Goal: Transaction & Acquisition: Purchase product/service

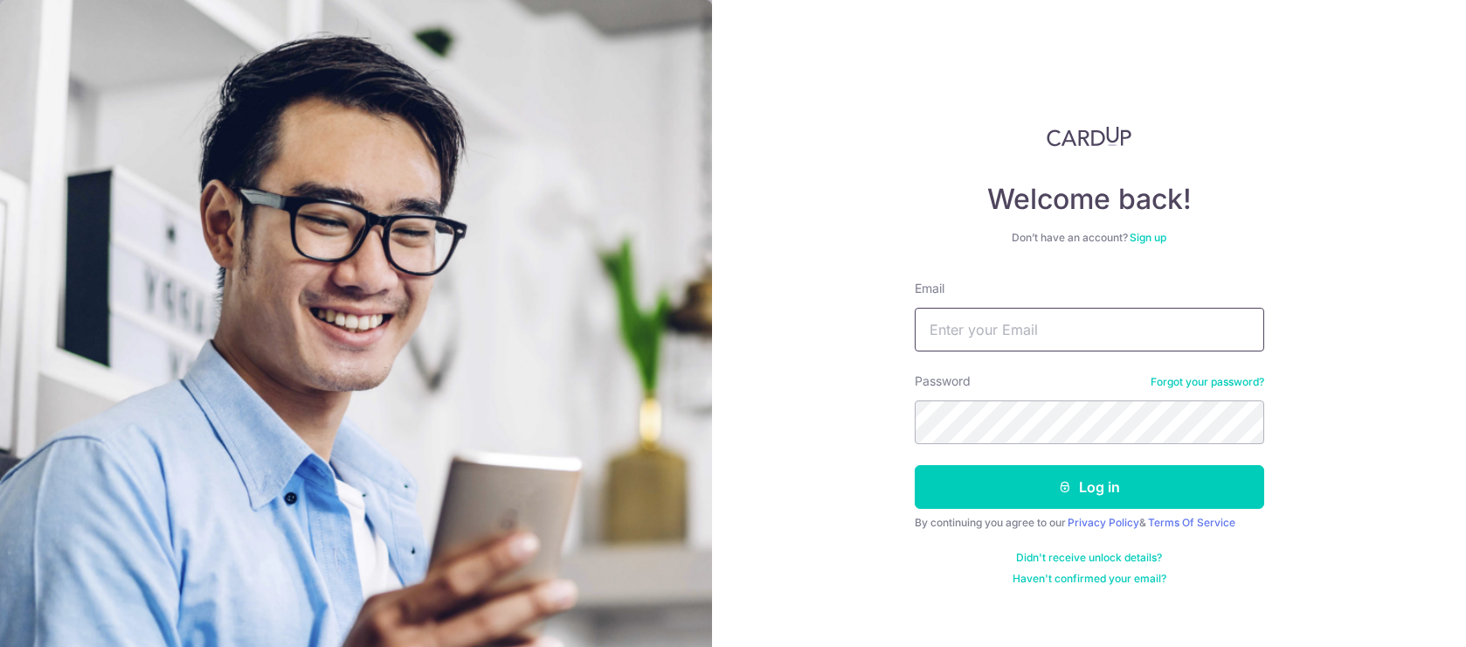
type input "seanang81@gmail.com"
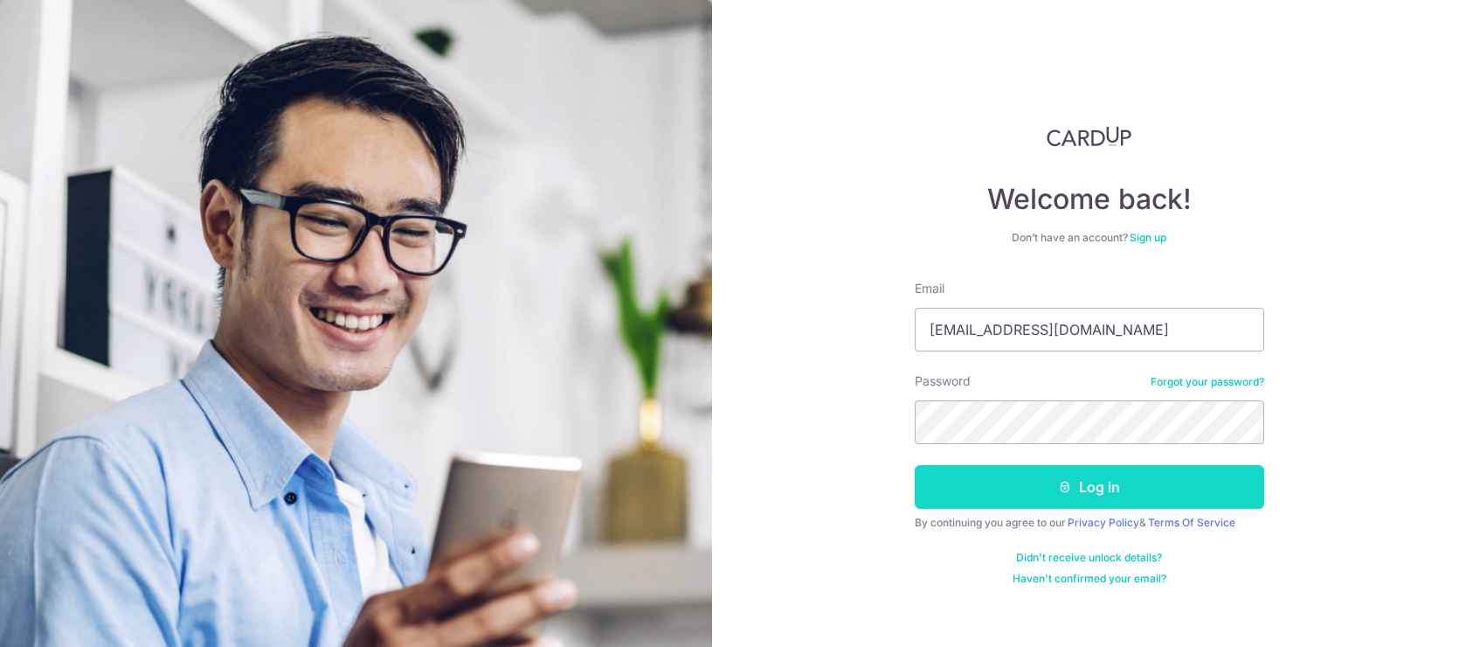
click at [1122, 494] on button "Log in" at bounding box center [1090, 487] width 350 height 44
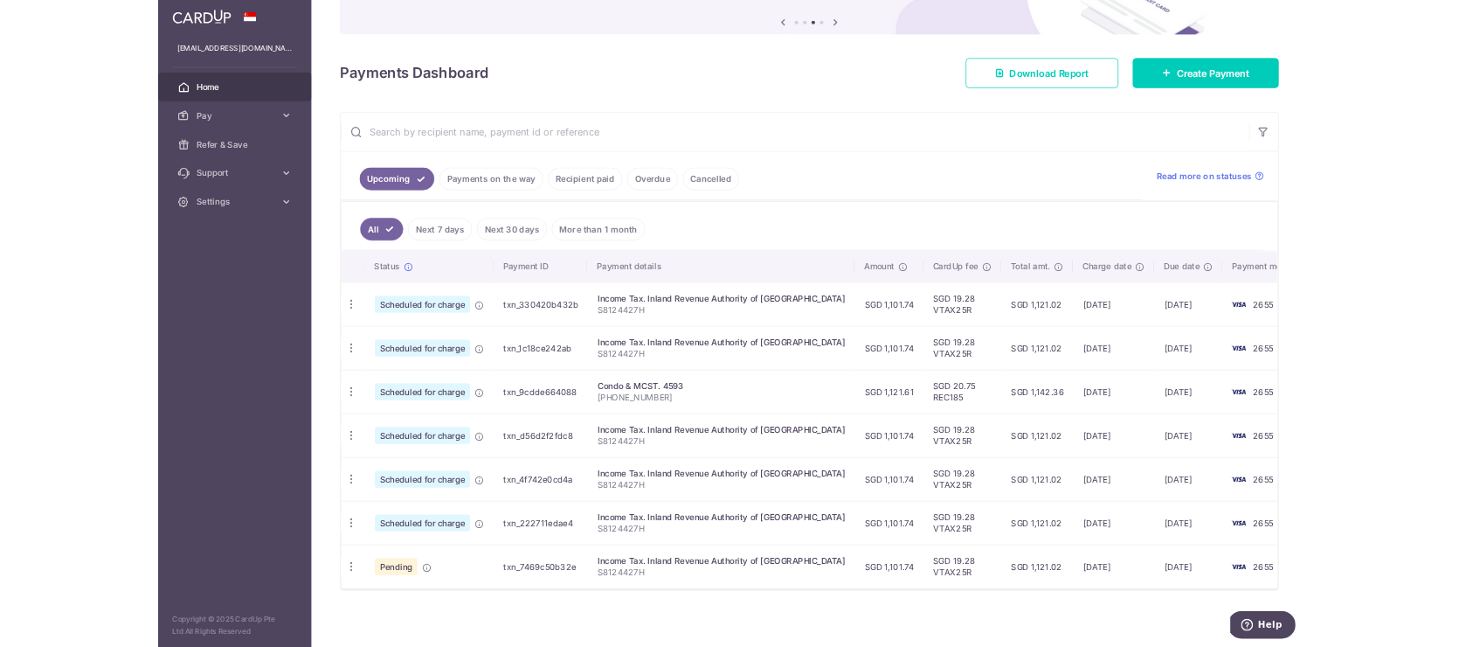
scroll to position [281, 0]
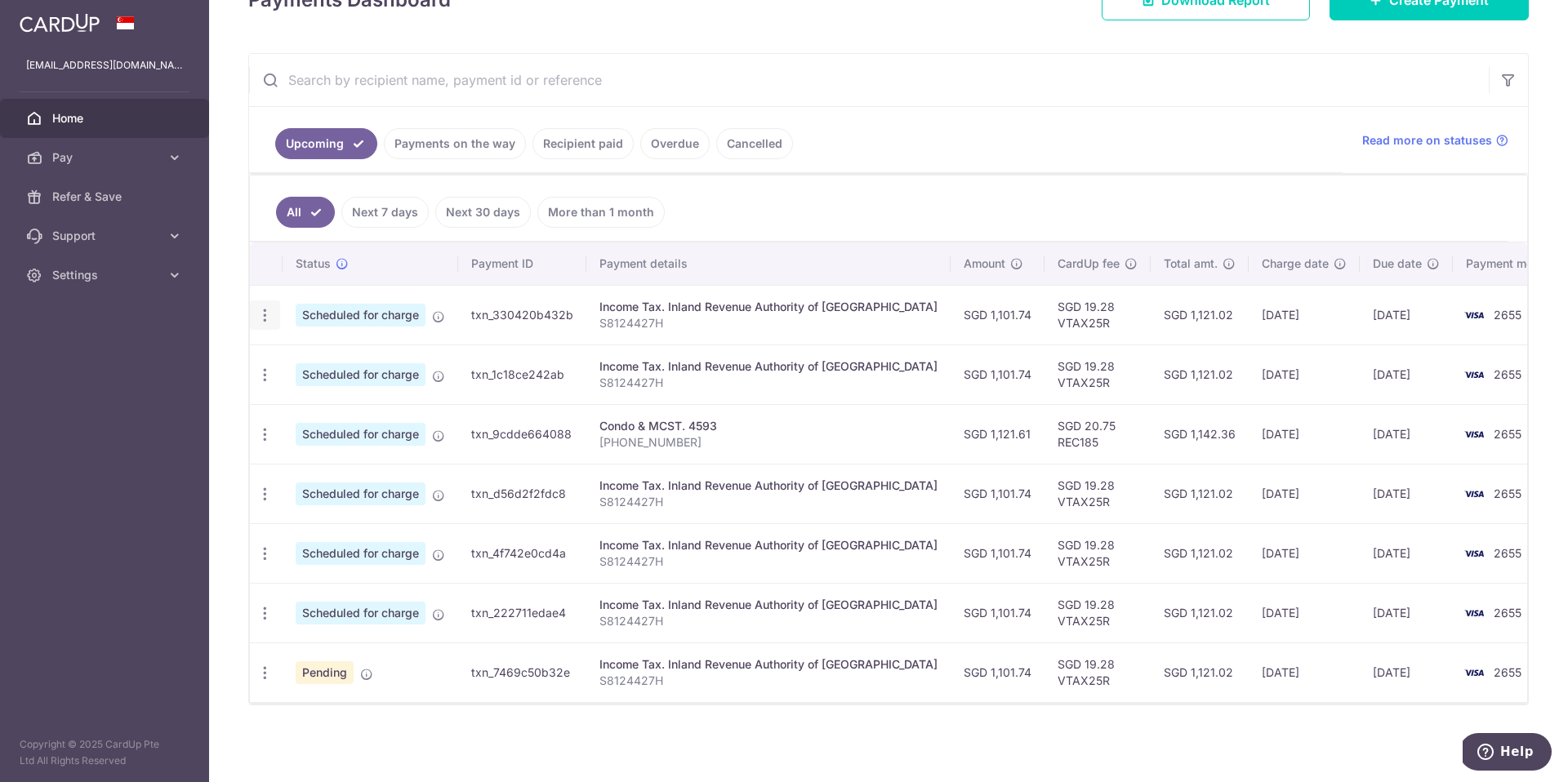
click at [269, 314] on icon "button" at bounding box center [264, 316] width 17 height 17
click at [899, 92] on input "text" at bounding box center [869, 80] width 1239 height 52
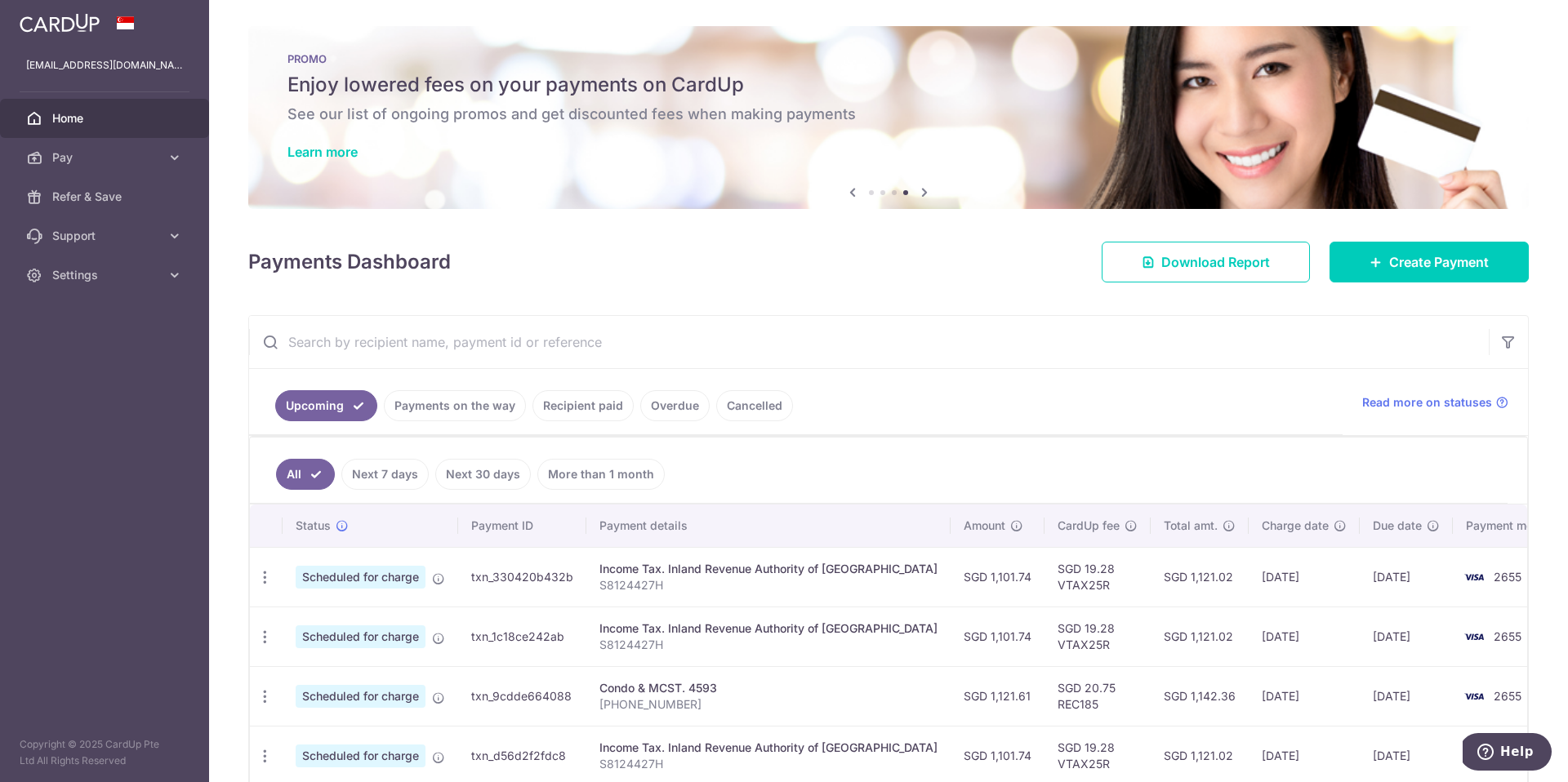
scroll to position [3, 0]
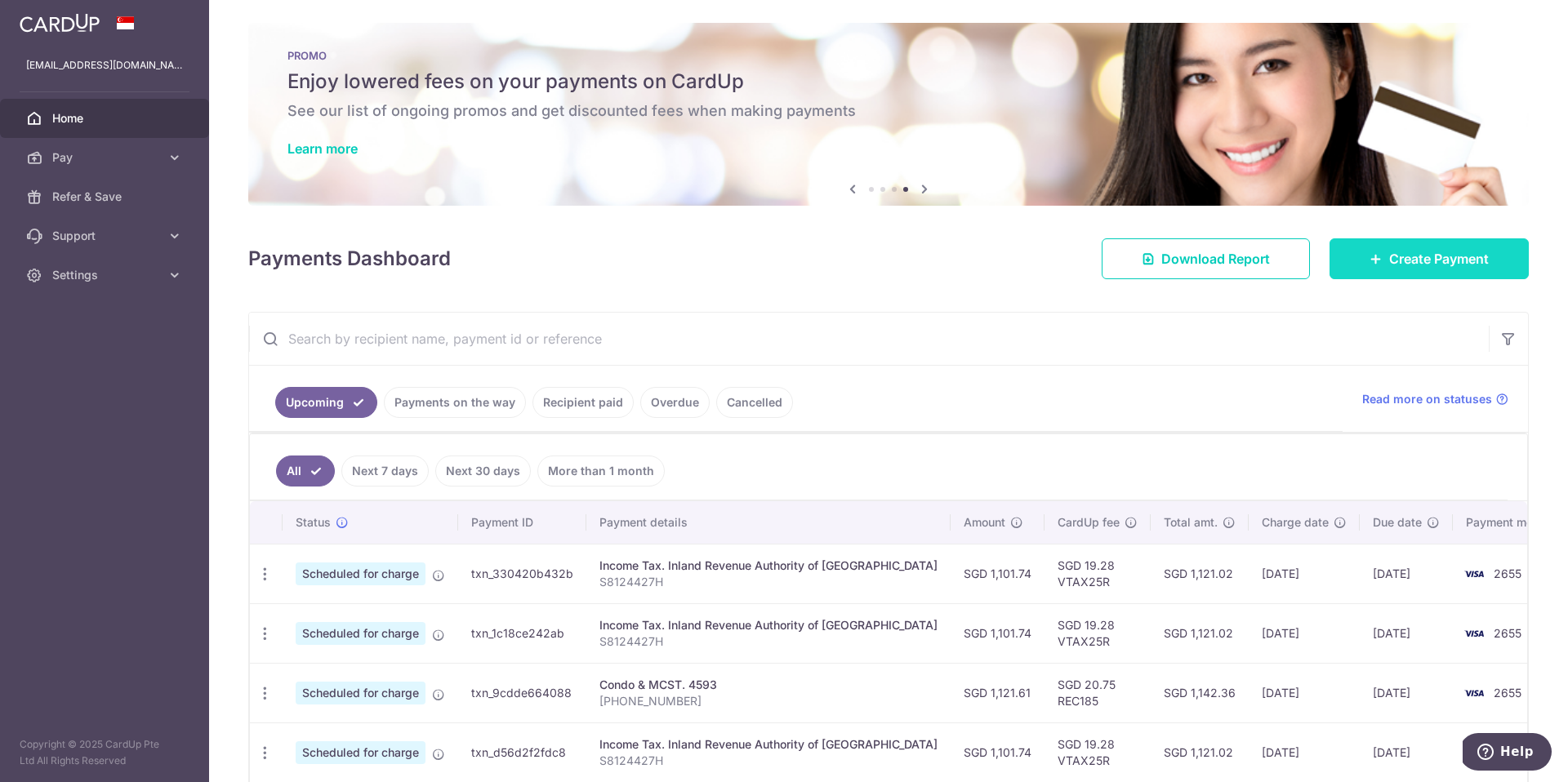
click at [1369, 263] on span "Create Payment" at bounding box center [1438, 259] width 100 height 20
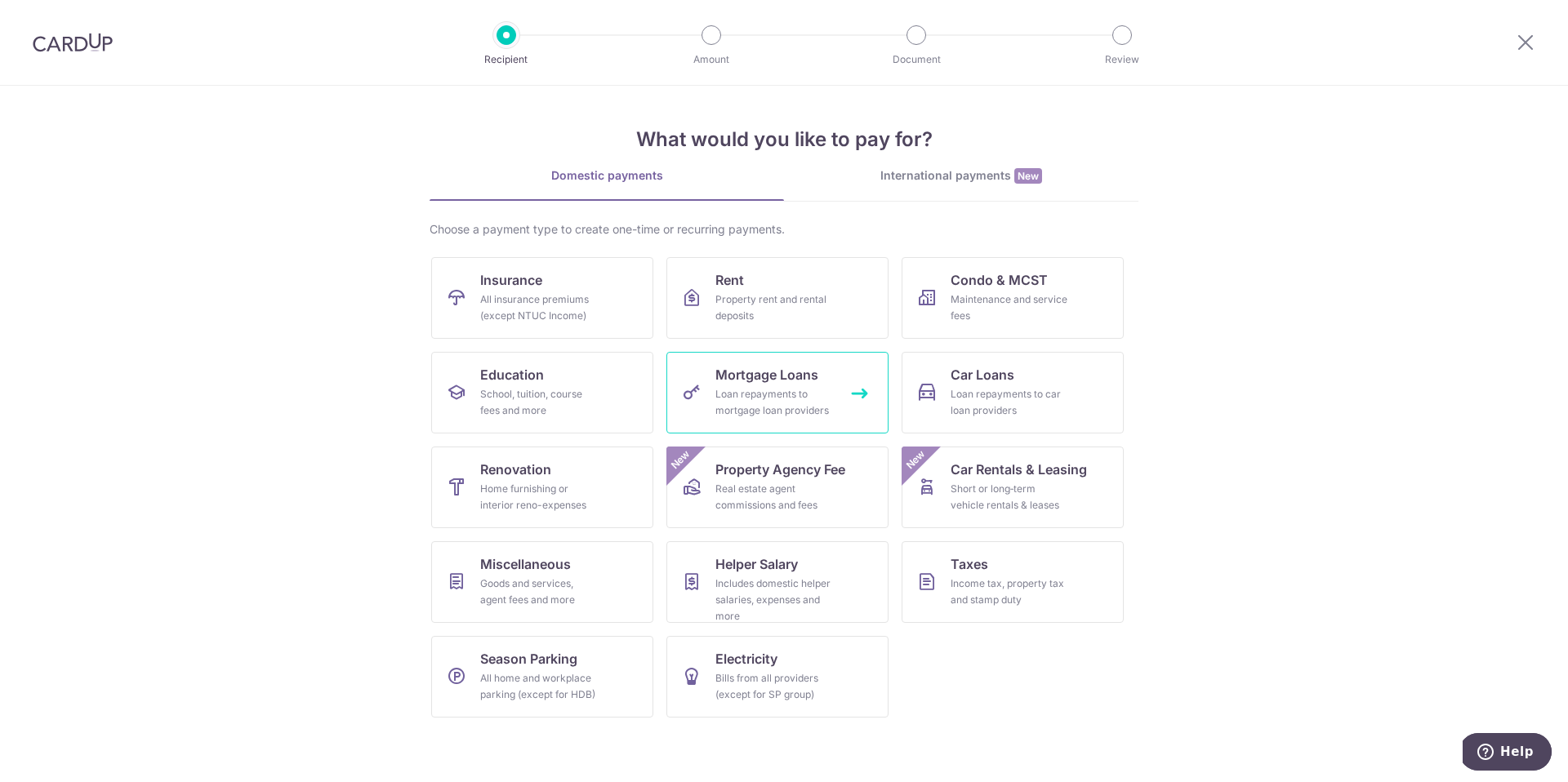
click at [792, 400] on div "Loan repayments to mortgage loan providers" at bounding box center [774, 402] width 118 height 33
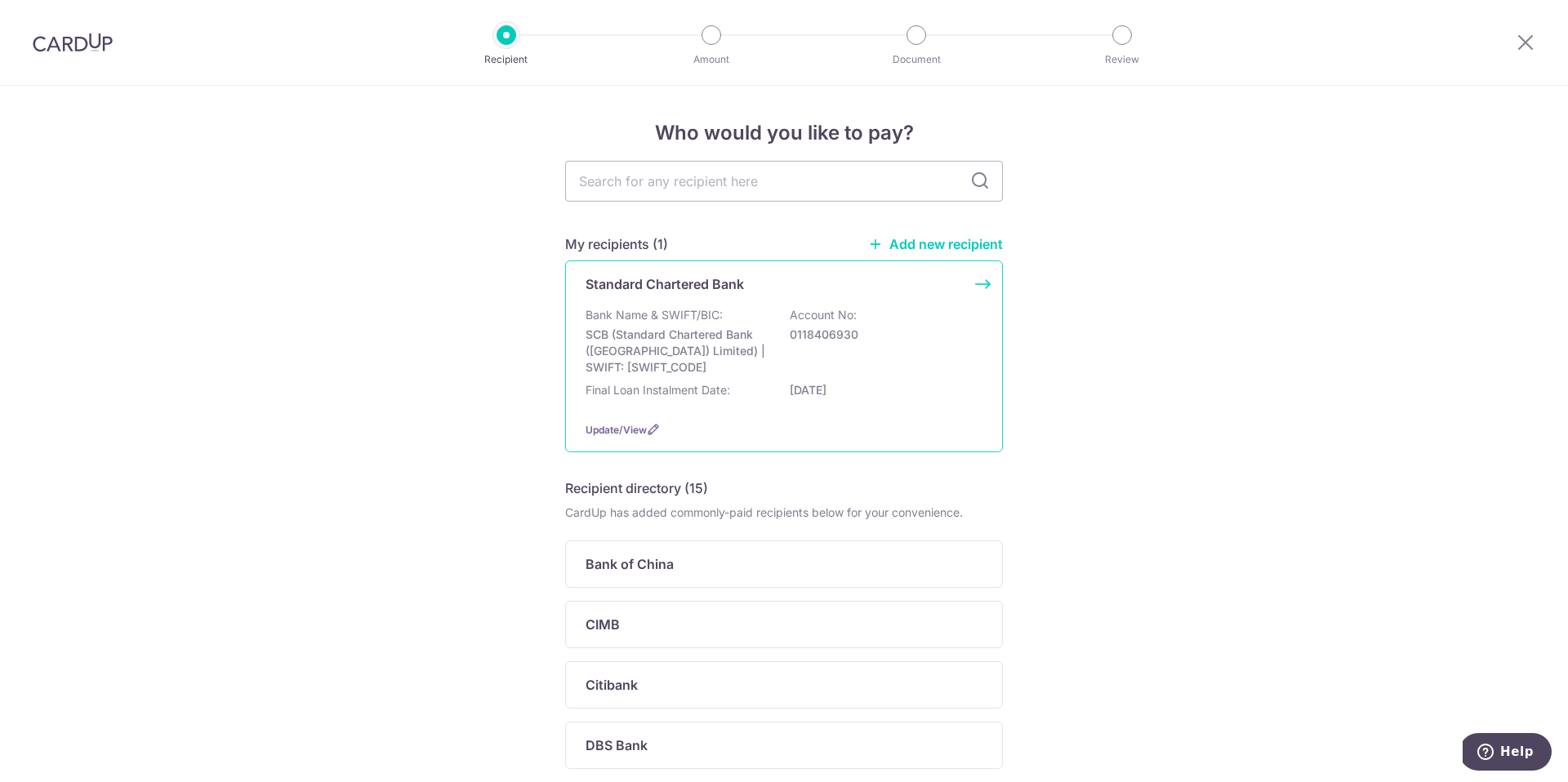
click at [715, 327] on p "SCB (Standard Chartered Bank ([GEOGRAPHIC_DATA]) Limited) | SWIFT: [SWIFT_CODE]" at bounding box center [677, 351] width 183 height 49
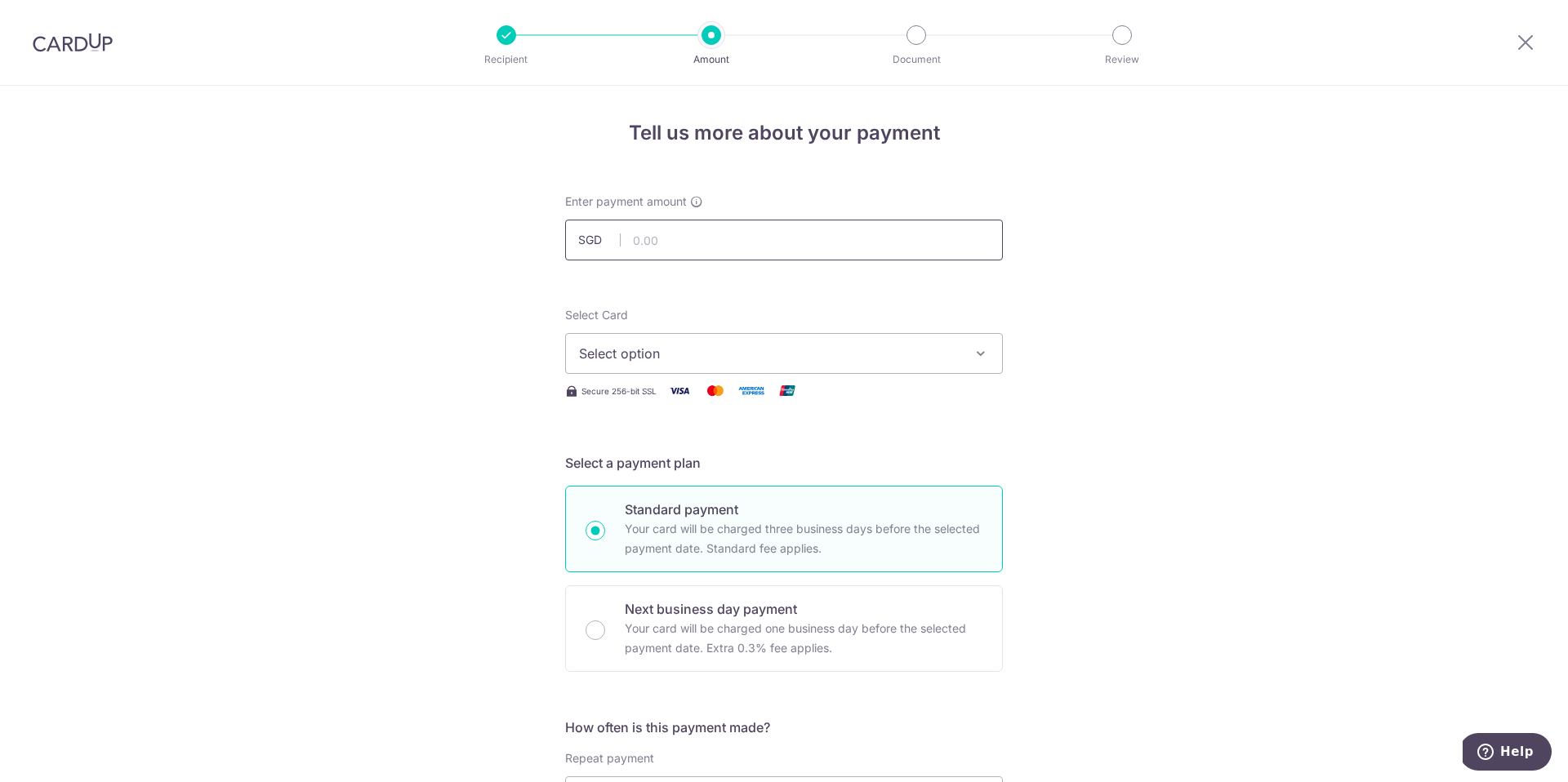
click at [796, 249] on input "text" at bounding box center [784, 240] width 437 height 41
paste input "5,395.28"
type input "5,395.28"
click at [734, 341] on button "Select option" at bounding box center [784, 354] width 437 height 41
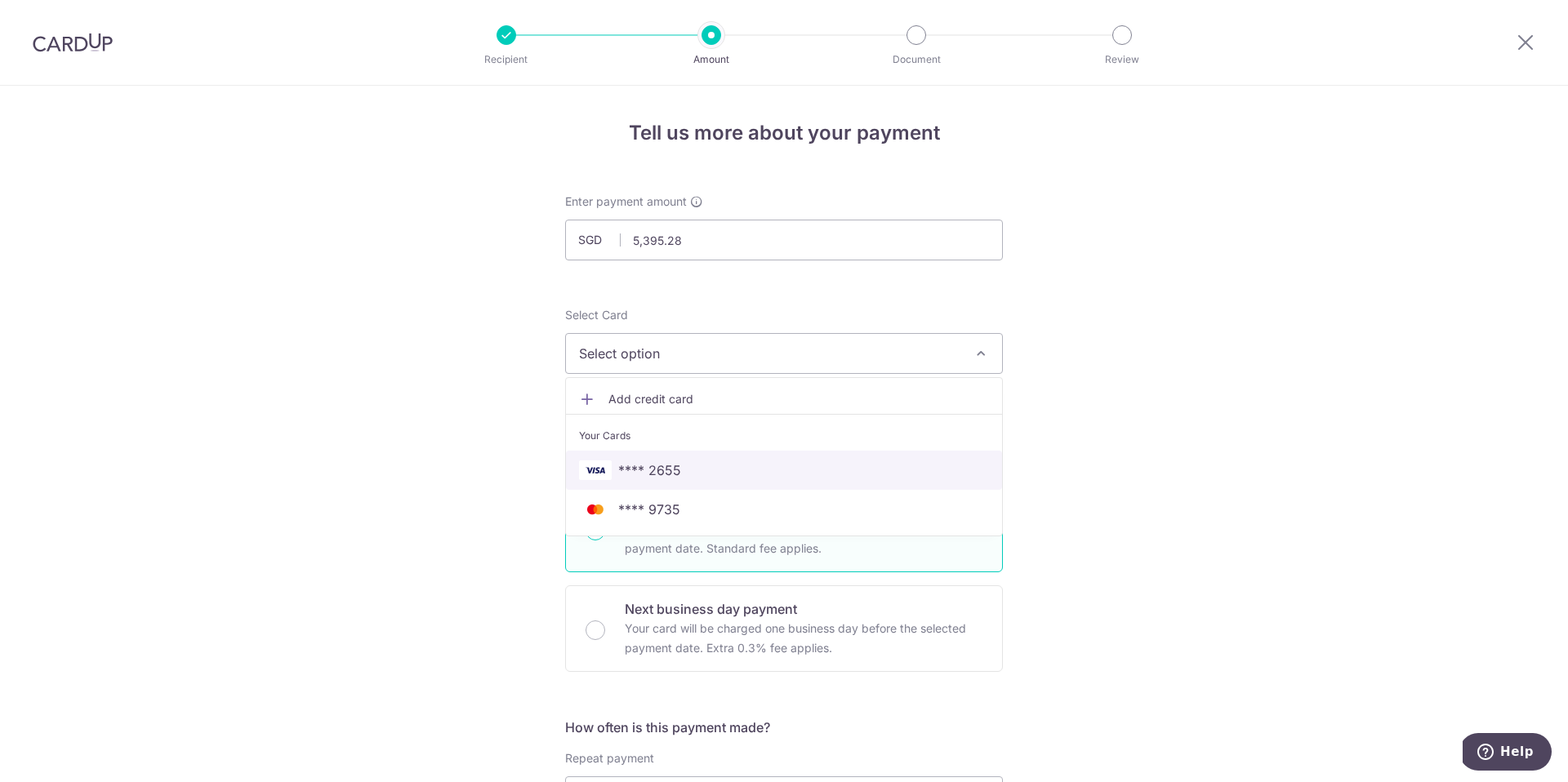
click at [676, 470] on span "**** 2655" at bounding box center [784, 470] width 410 height 20
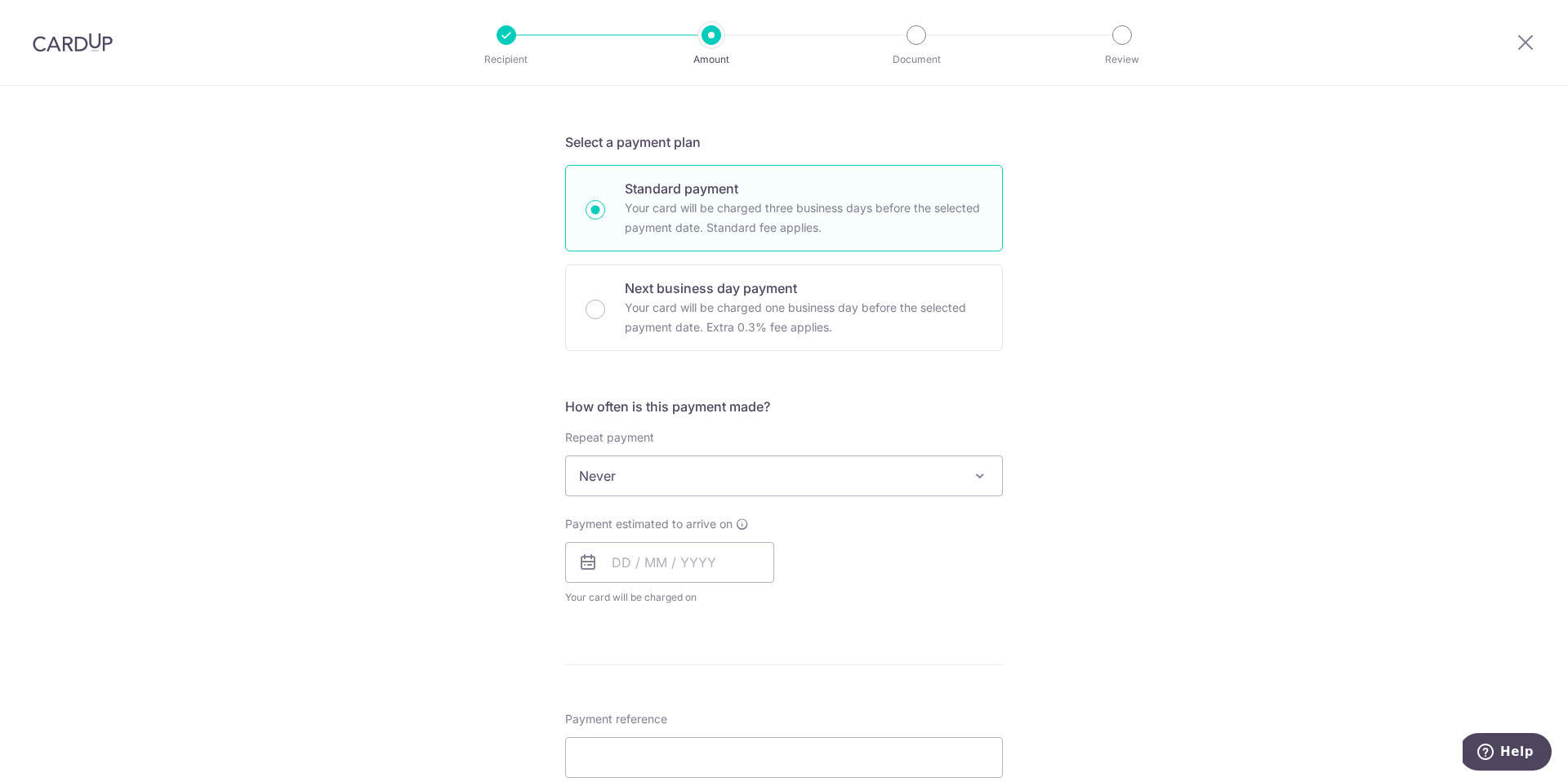
scroll to position [334, 0]
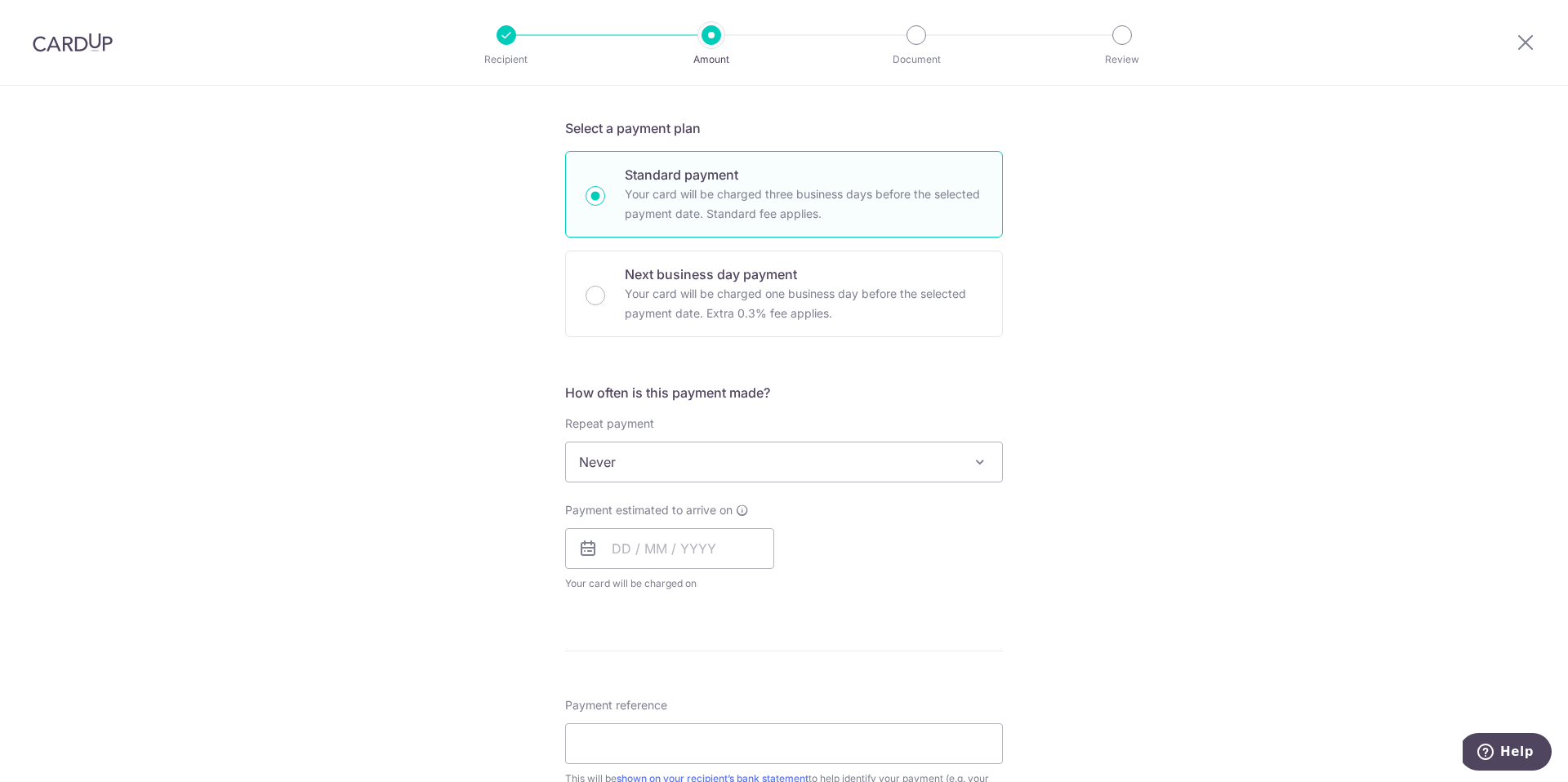
click at [821, 455] on span "Never" at bounding box center [784, 462] width 436 height 39
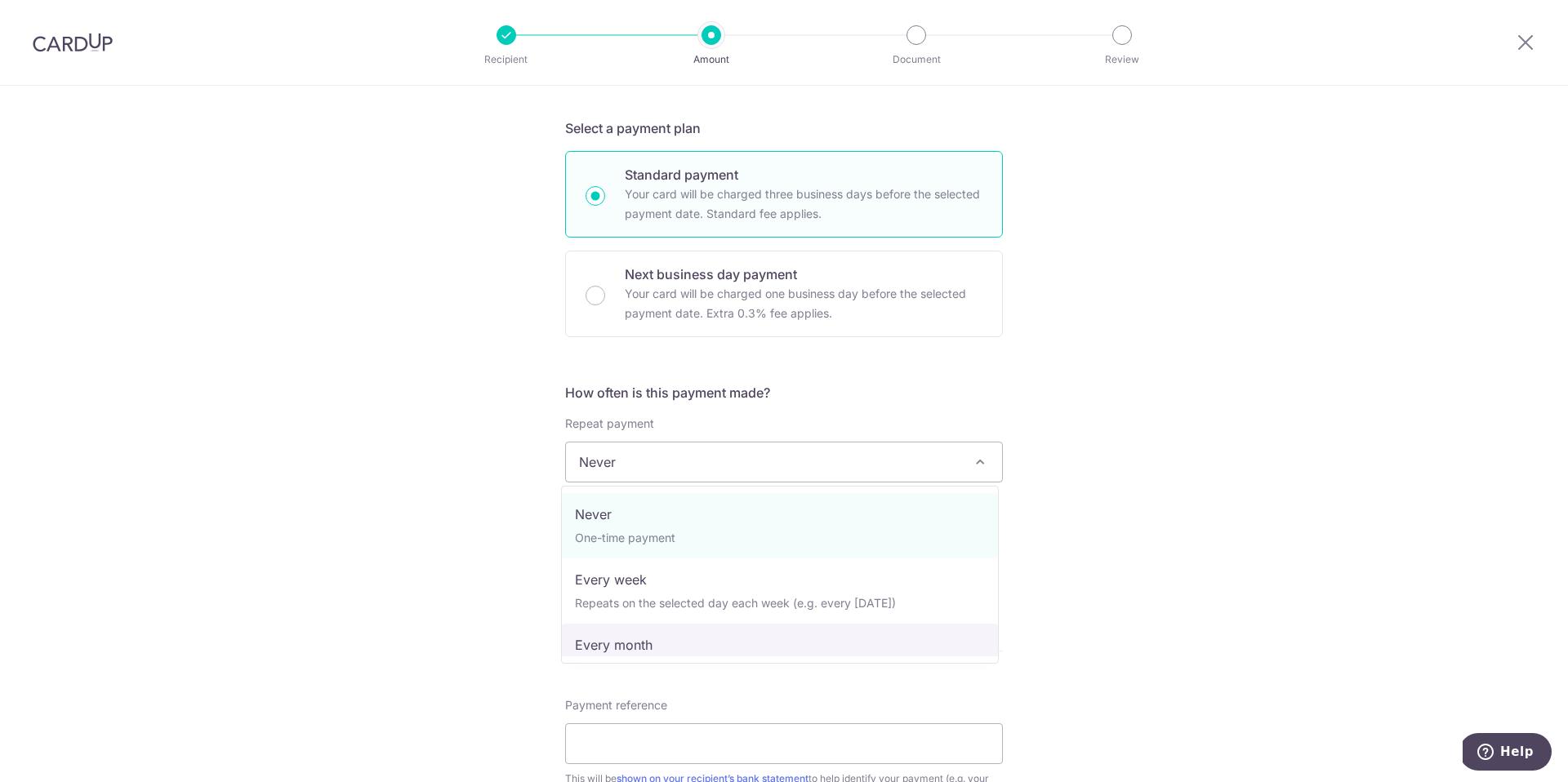
select select "3"
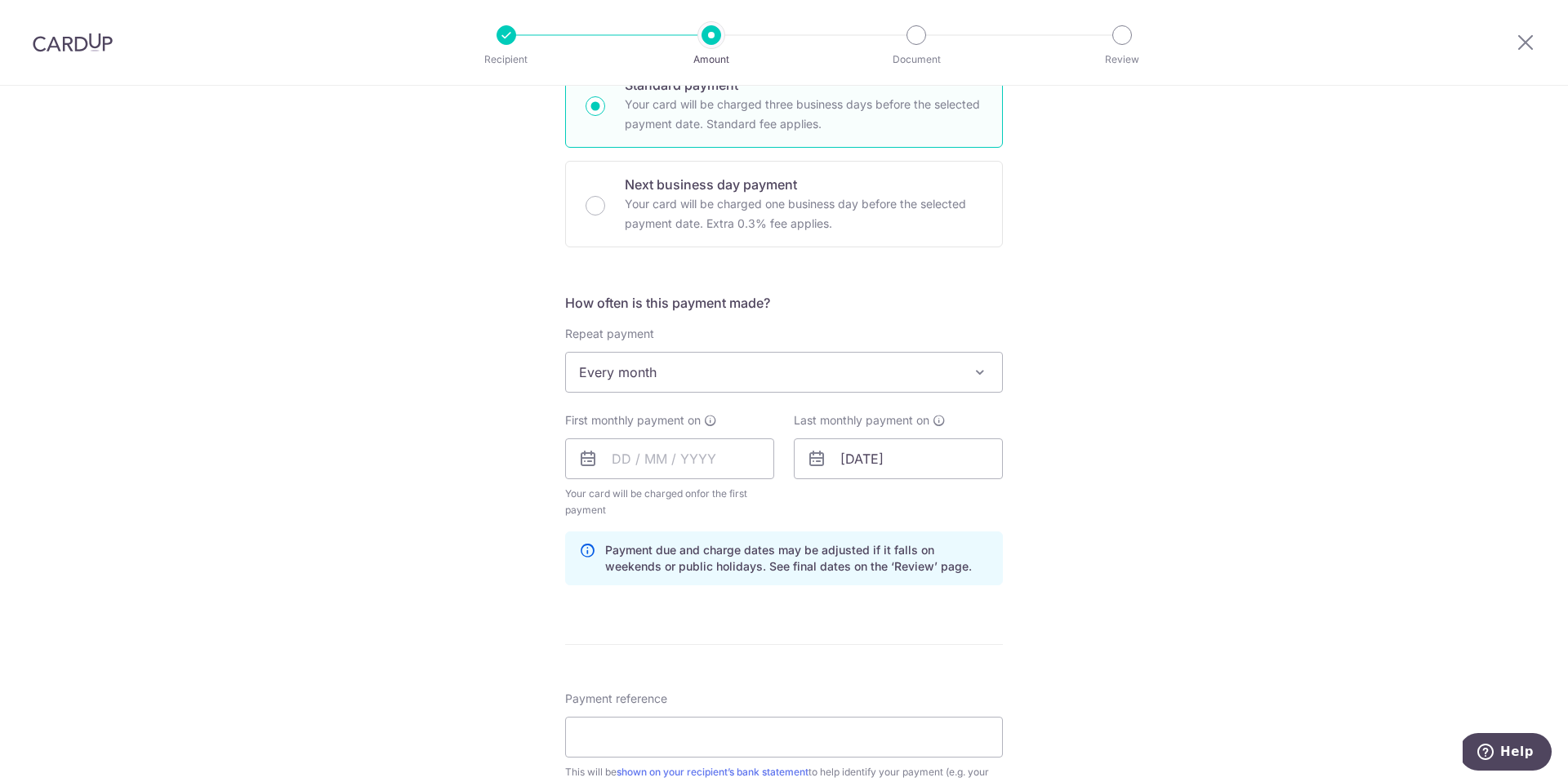
scroll to position [540, 0]
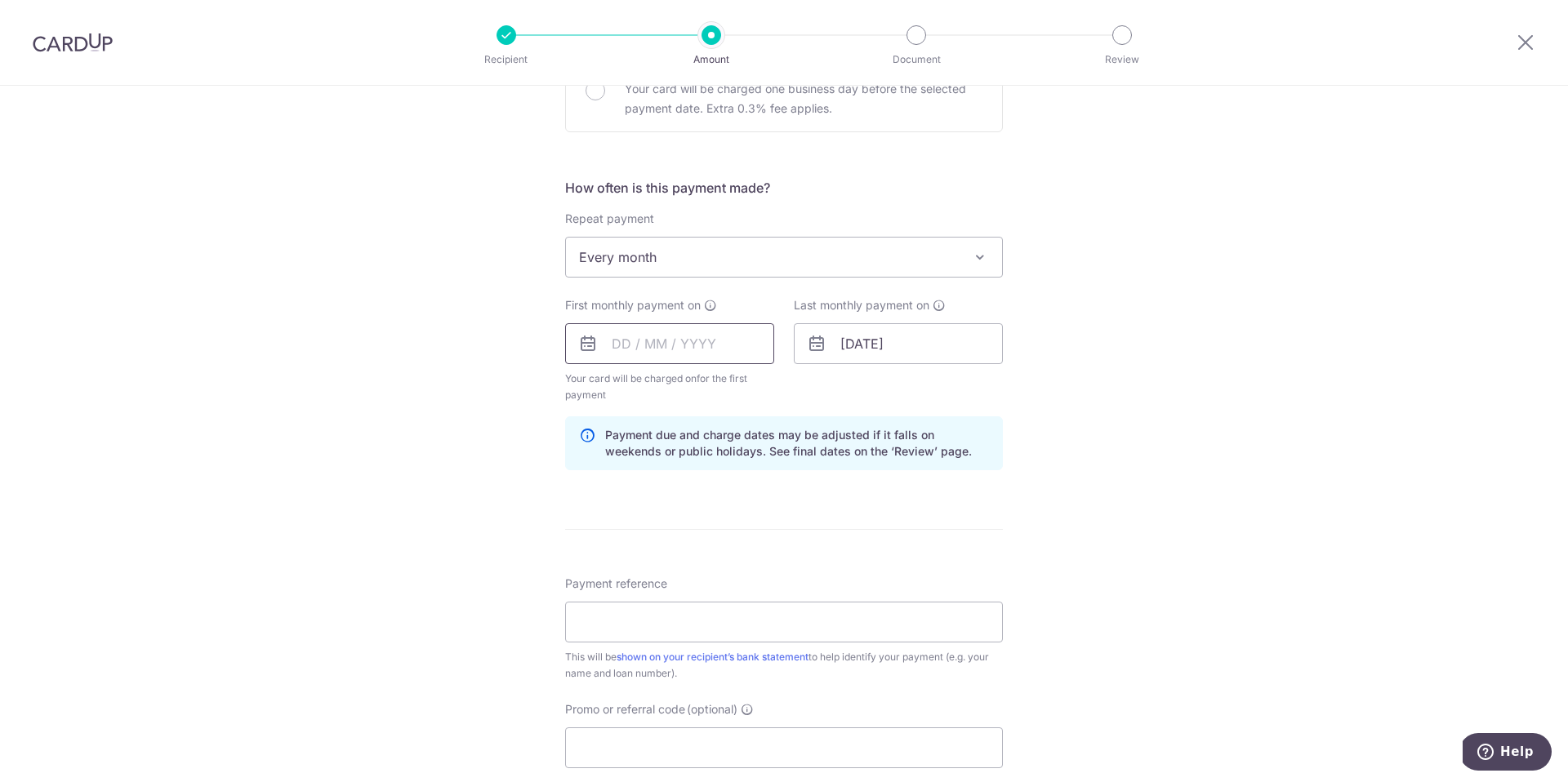
click at [722, 358] on input "text" at bounding box center [670, 344] width 209 height 41
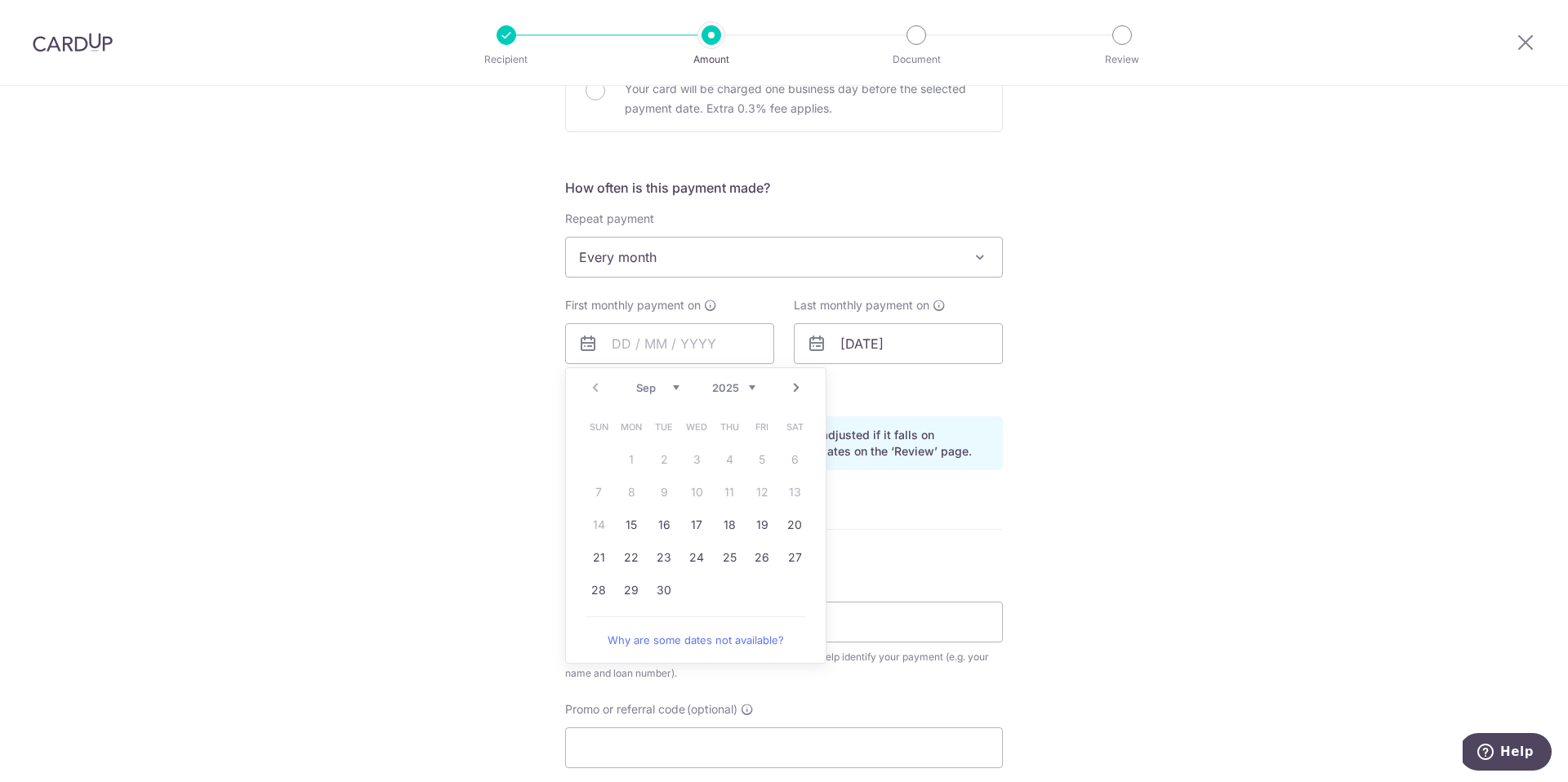
click at [1090, 380] on div "Tell us more about your payment Enter payment amount SGD 5,395.28 5395.28 Selec…" at bounding box center [784, 326] width 1568 height 1560
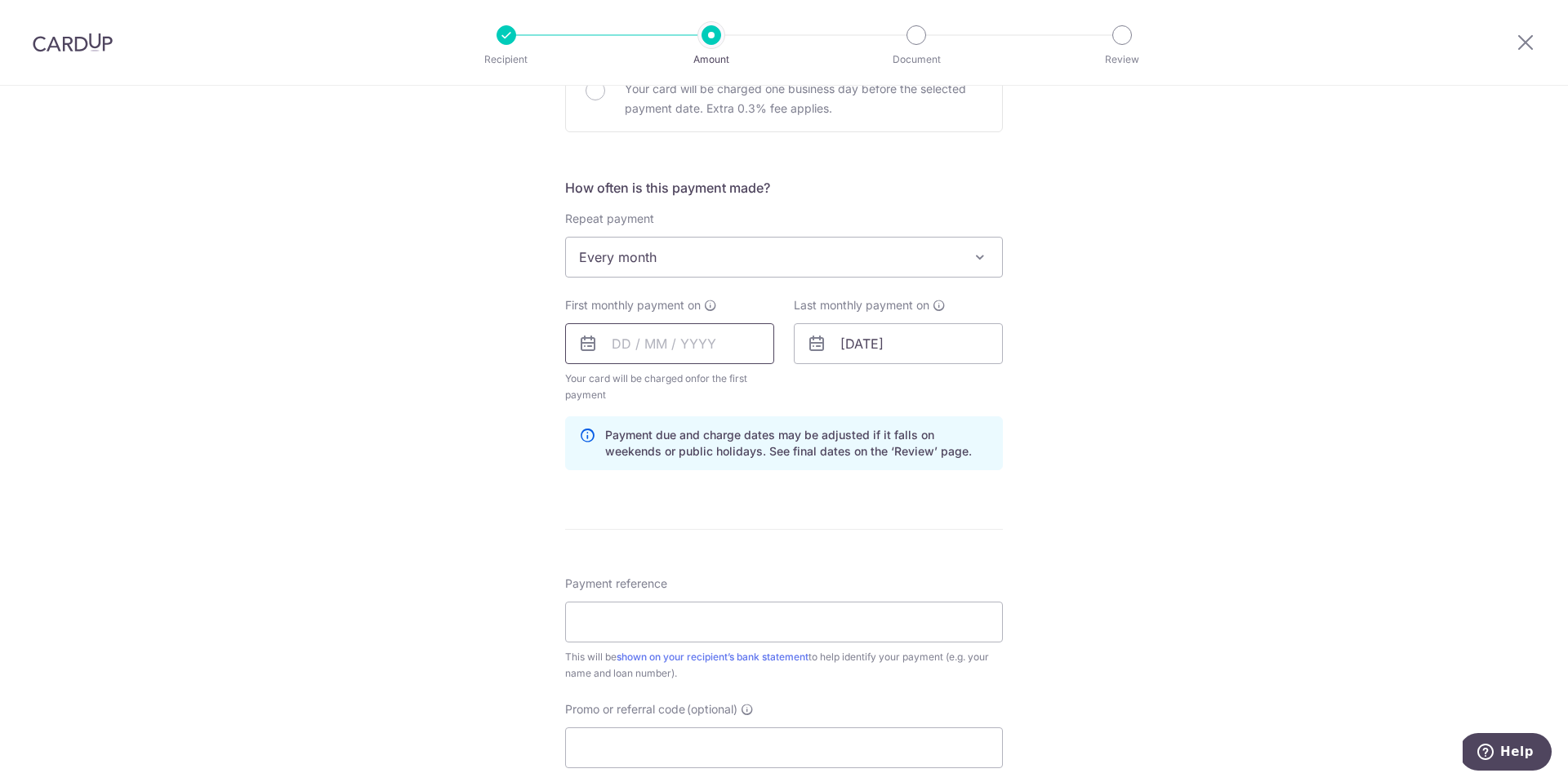
click at [638, 352] on input "text" at bounding box center [670, 344] width 209 height 41
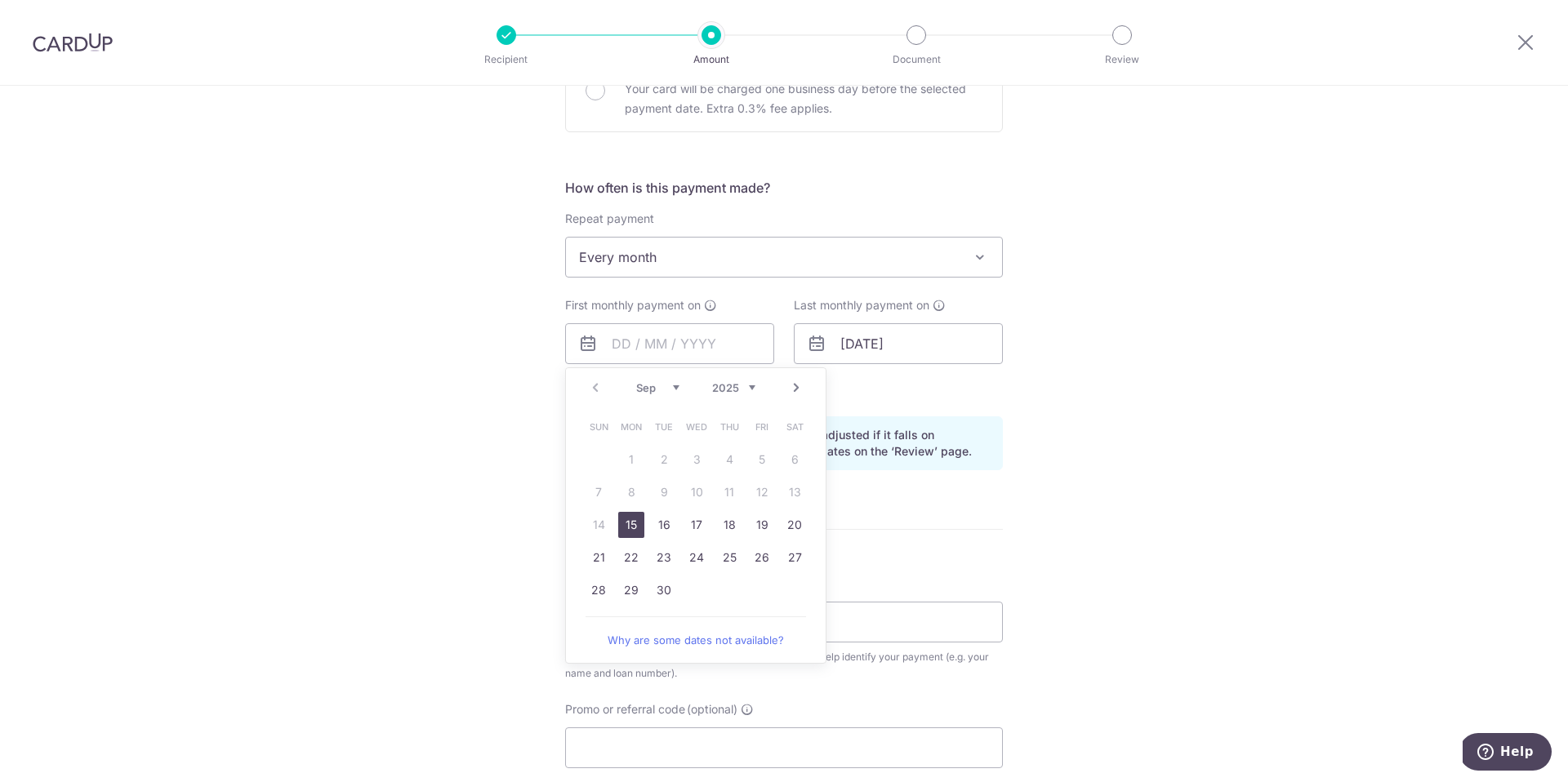
click at [1080, 374] on div "Tell us more about your payment Enter payment amount SGD 5,395.28 5395.28 Selec…" at bounding box center [784, 326] width 1568 height 1560
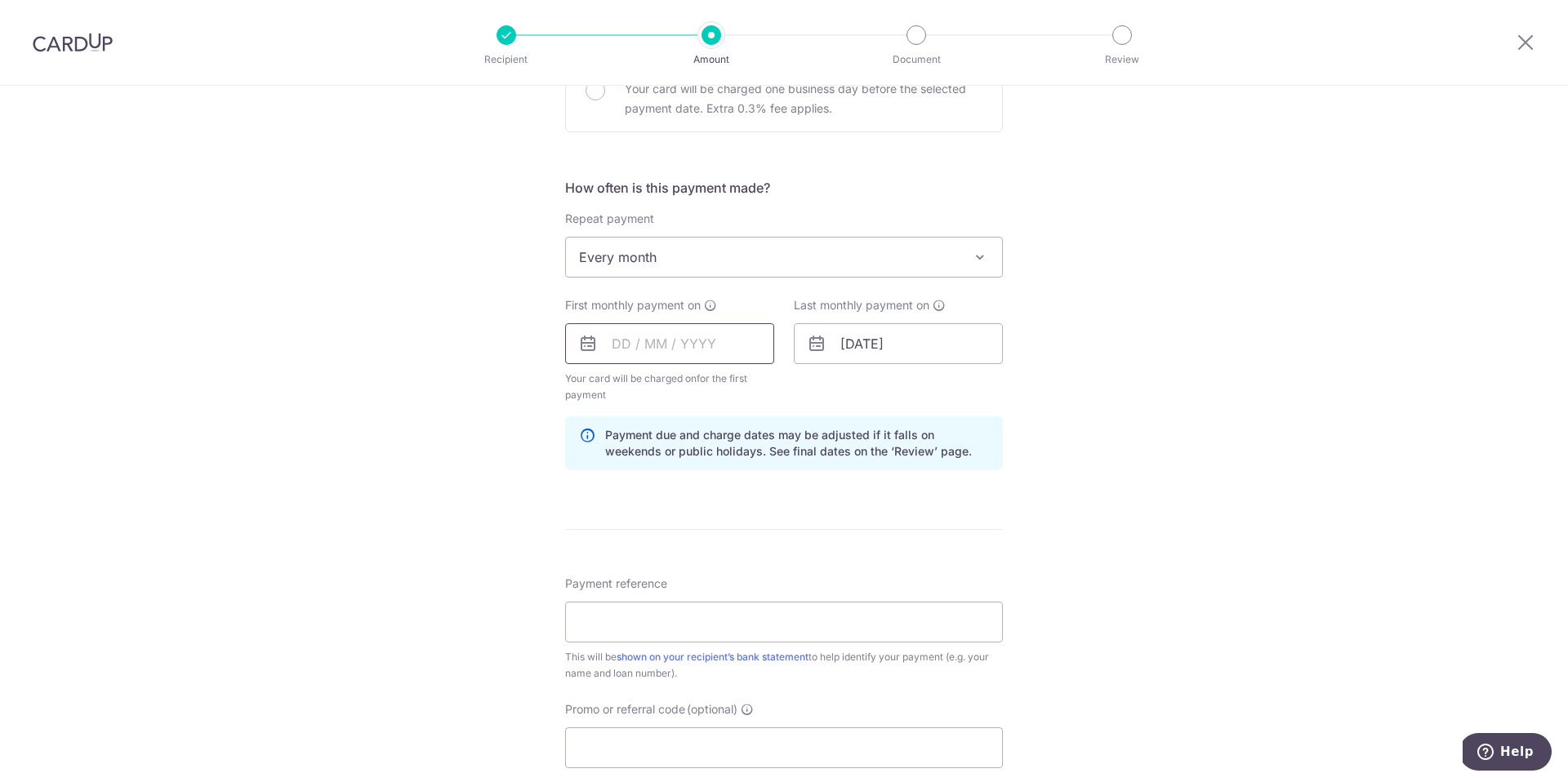
click at [691, 331] on input "text" at bounding box center [670, 344] width 209 height 41
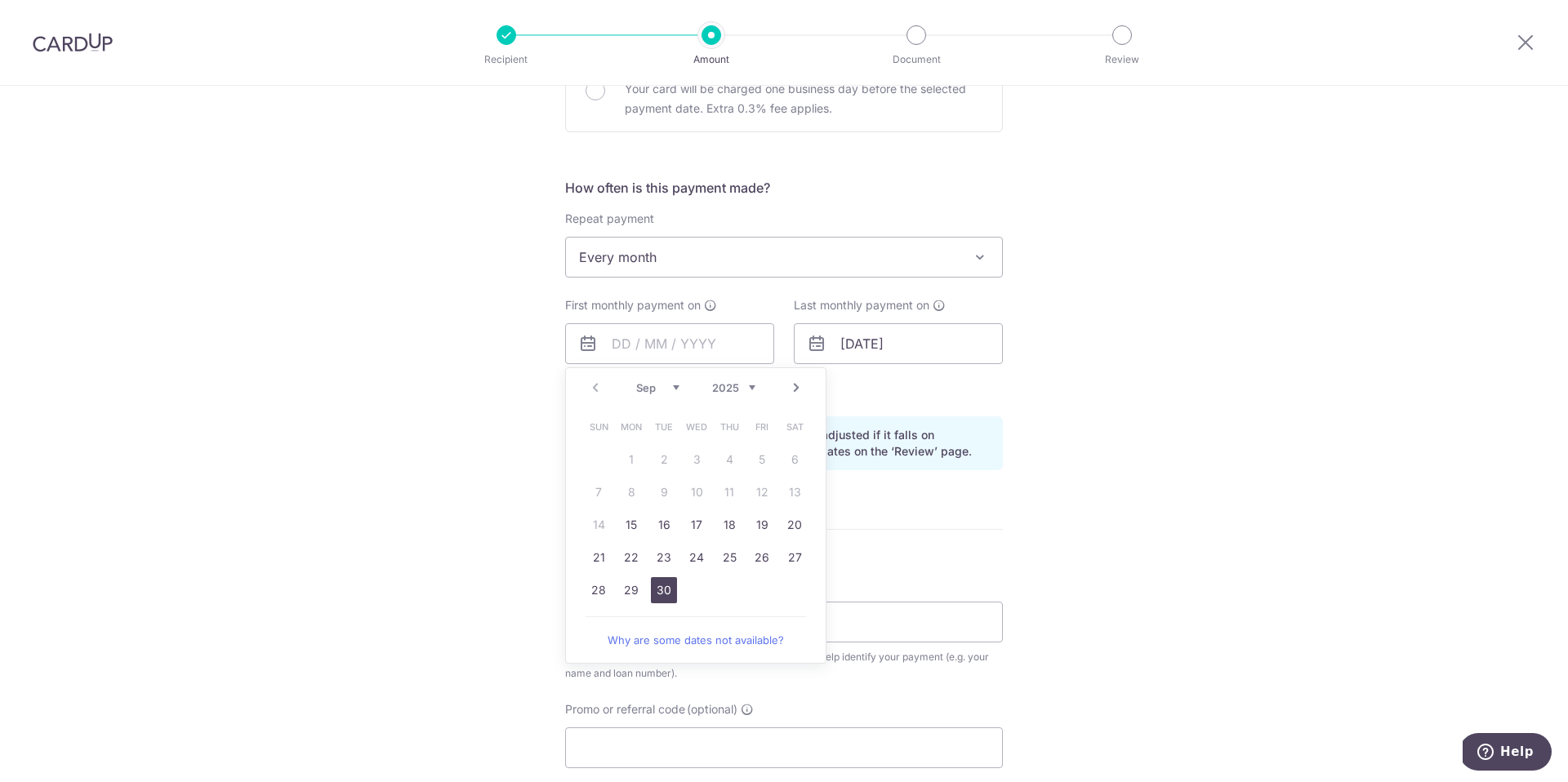
click at [650, 583] on link "30" at bounding box center [663, 590] width 26 height 26
type input "[DATE]"
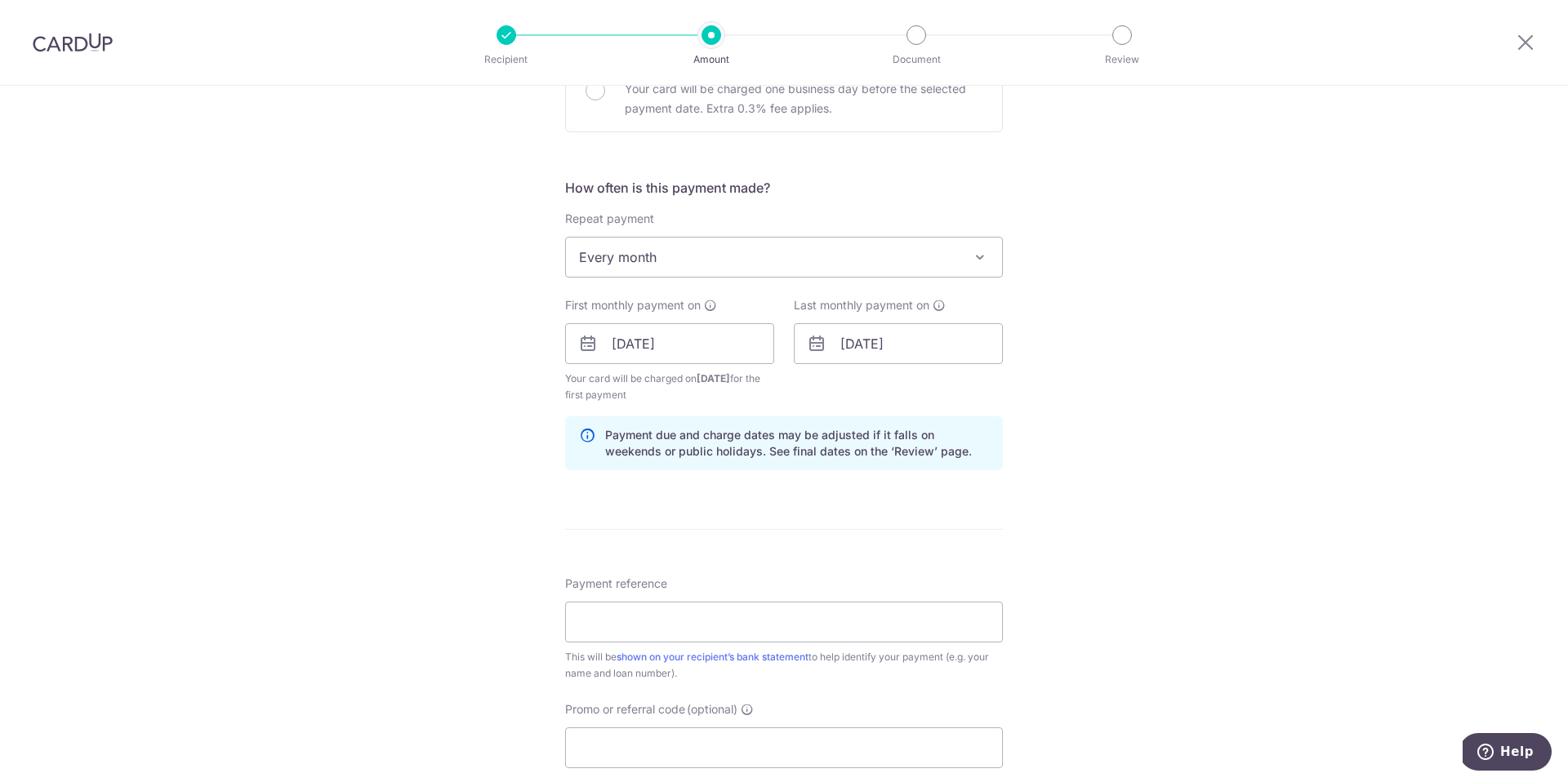
click at [868, 390] on div "Last monthly payment on 01/08/2034" at bounding box center [898, 350] width 229 height 107
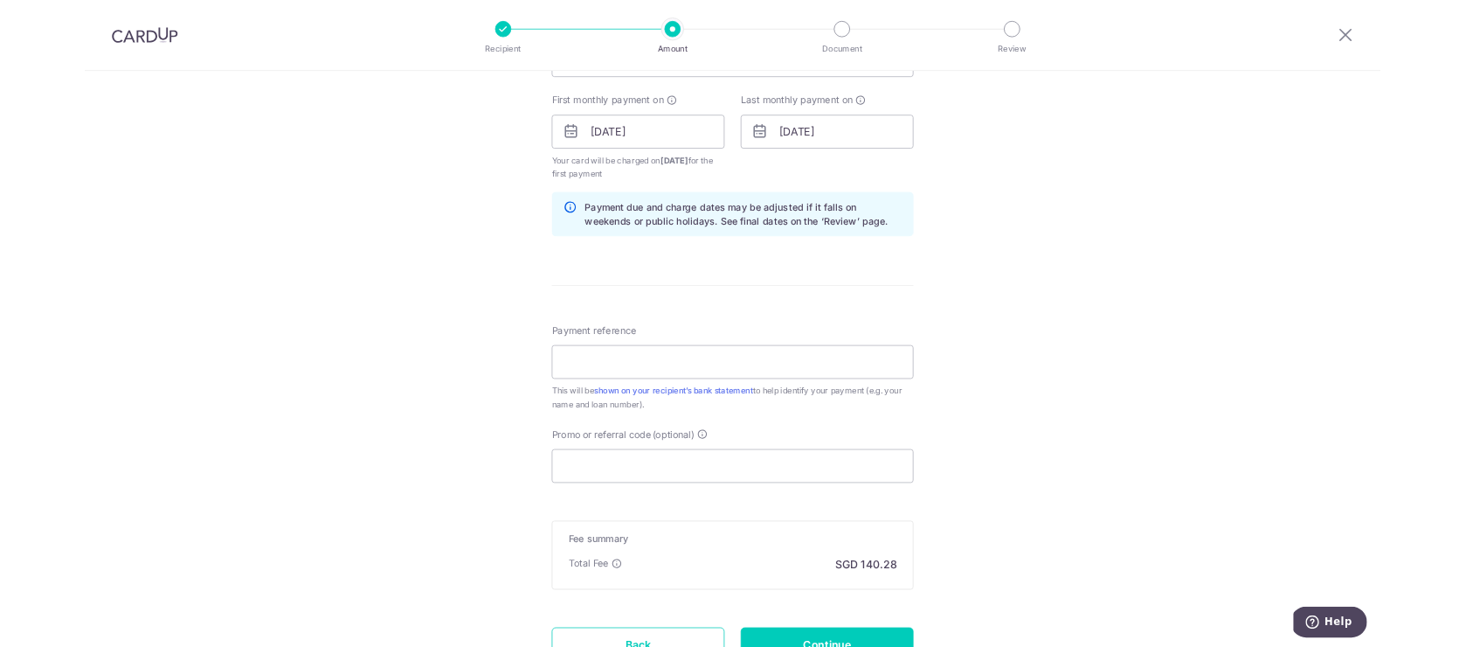
scroll to position [779, 0]
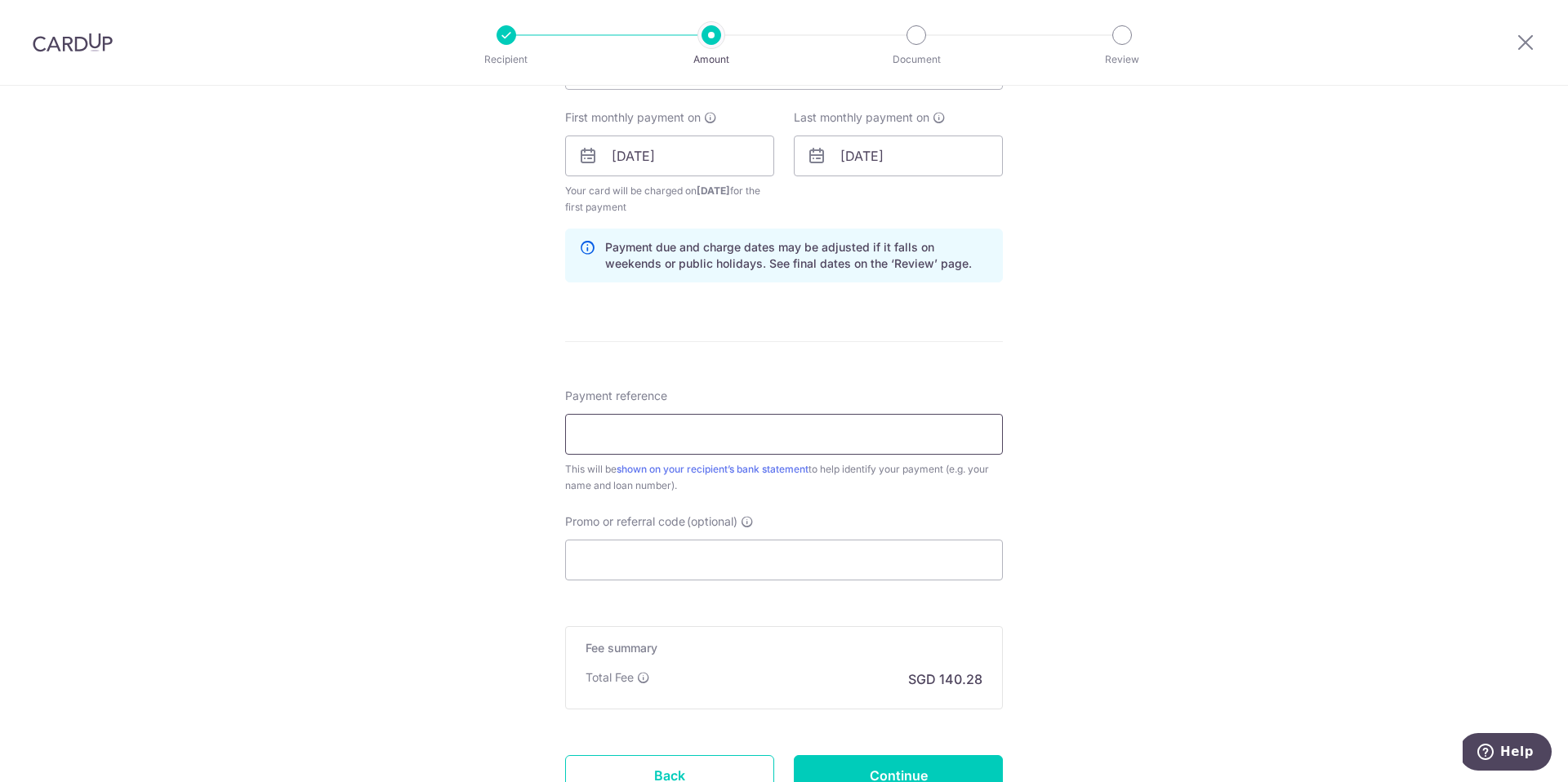
click at [752, 422] on input "Payment reference" at bounding box center [784, 434] width 437 height 41
type input "Ang Soon Leng Loan No 30882974"
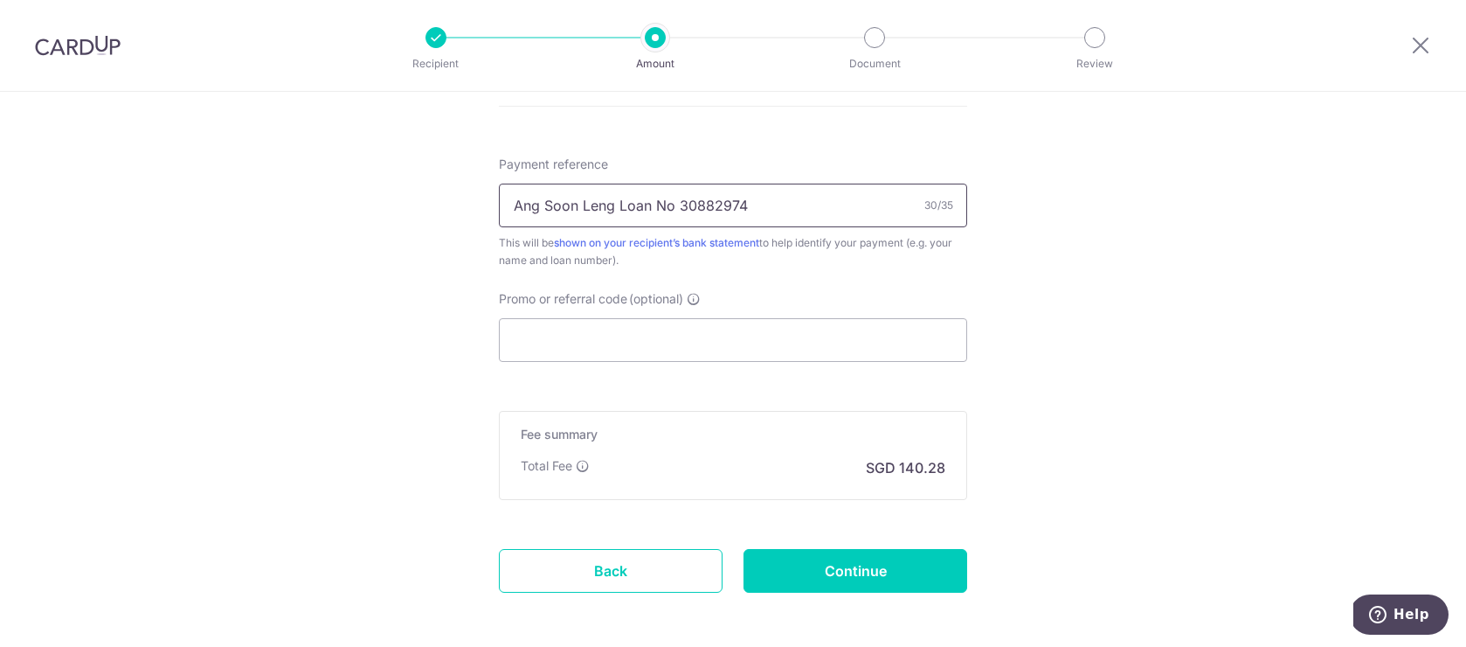
scroll to position [1039, 0]
click at [717, 330] on input "Promo or referral code (optional)" at bounding box center [733, 339] width 468 height 44
paste input "REC185"
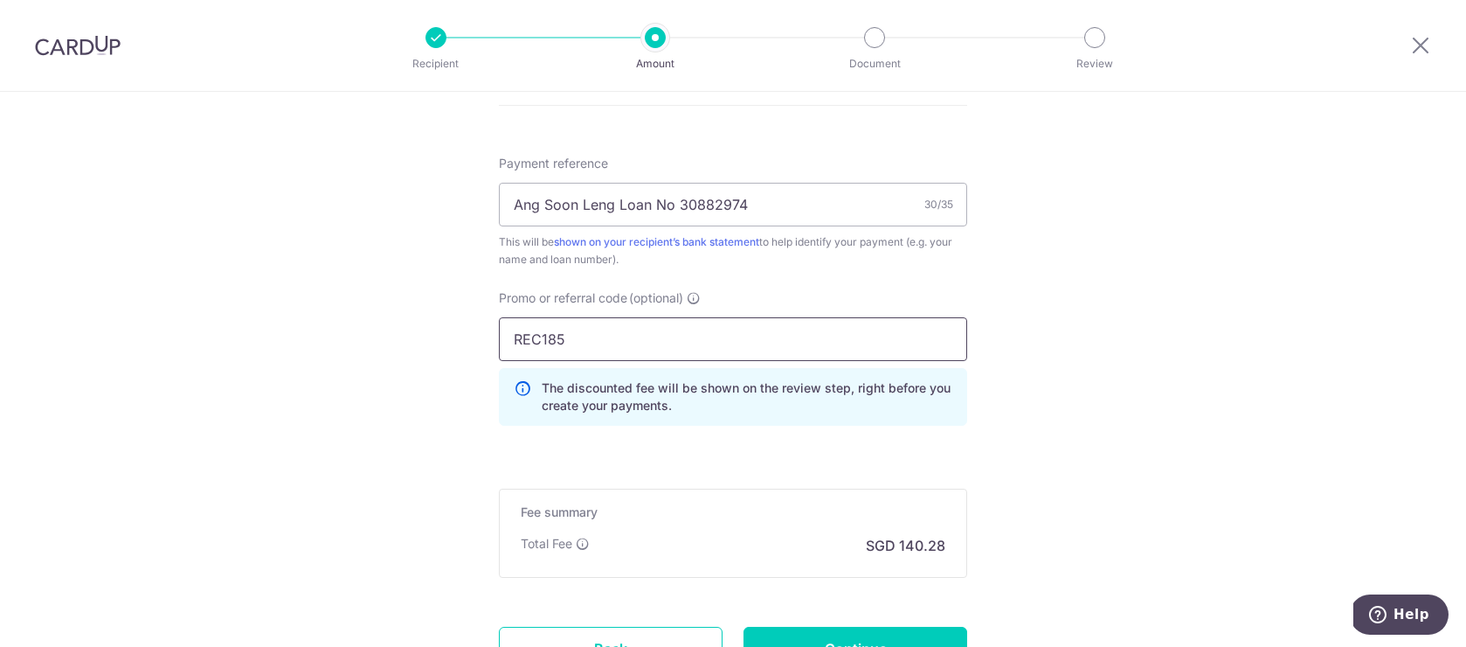
type input "REC185"
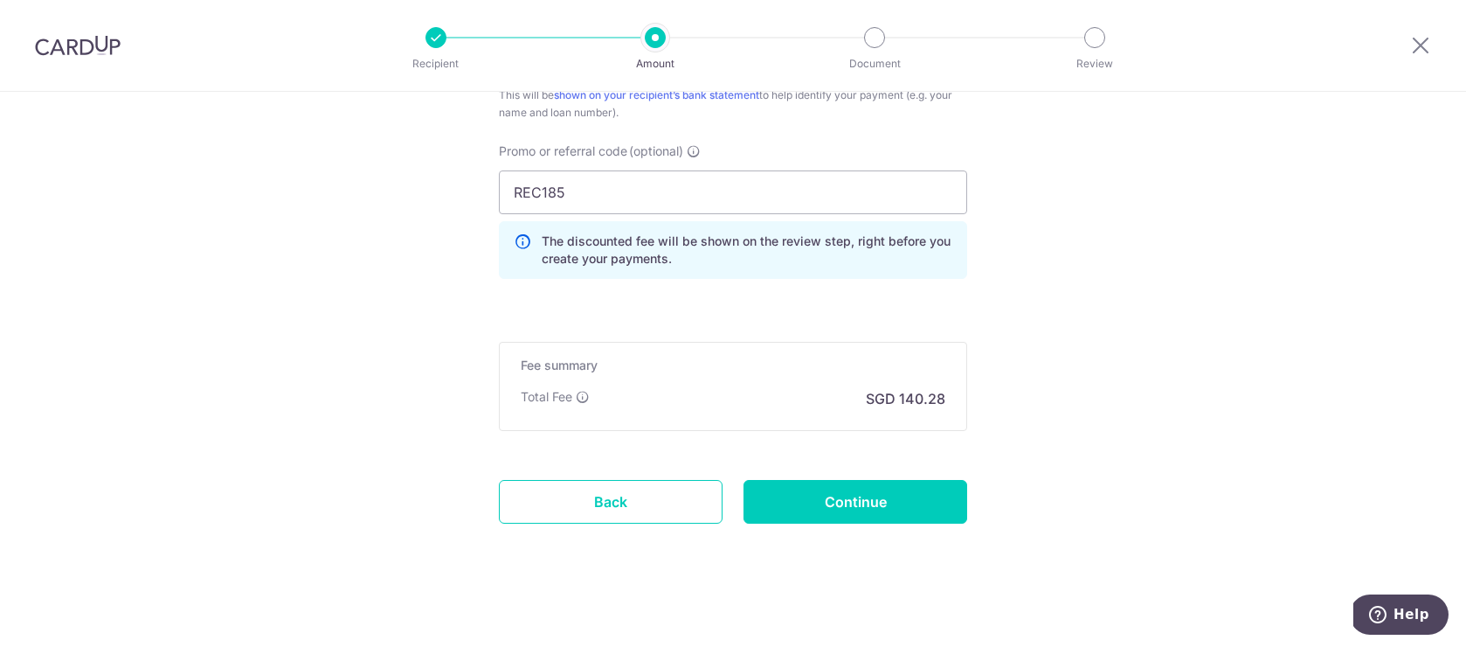
scroll to position [1194, 0]
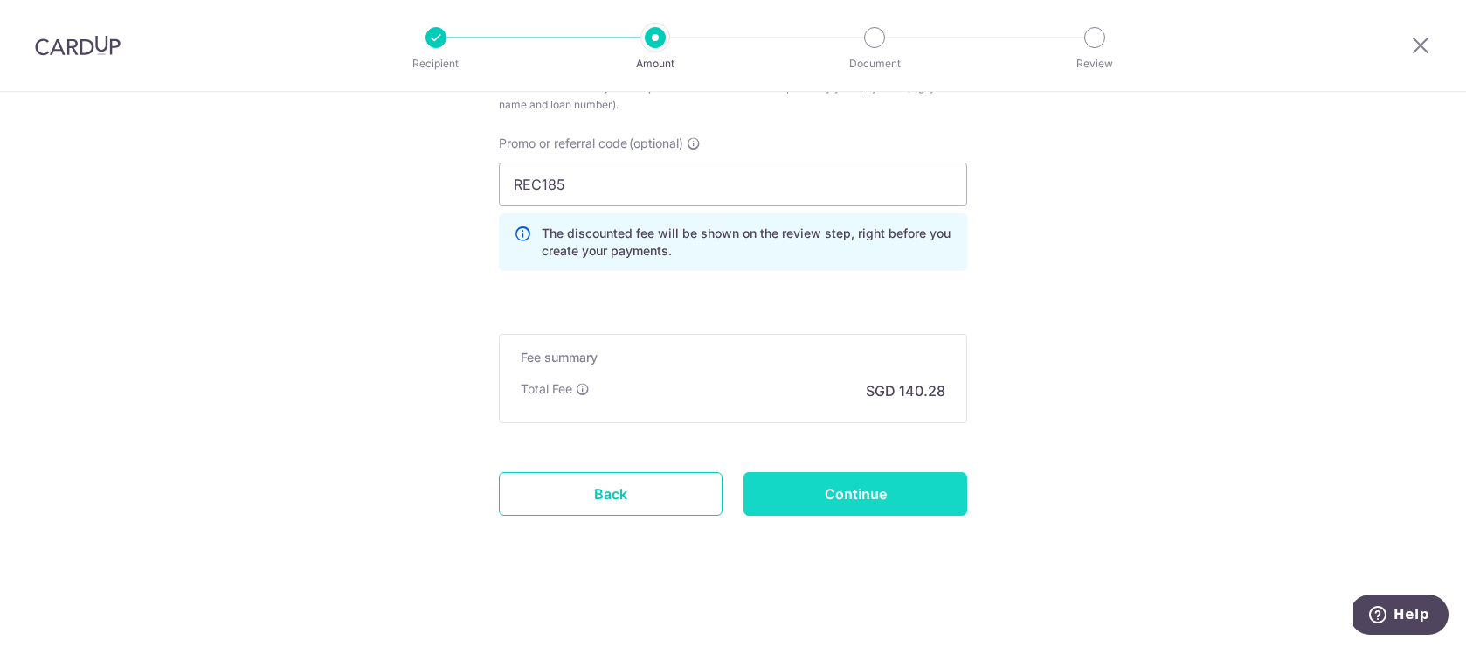
click at [868, 485] on input "Continue" at bounding box center [856, 494] width 224 height 44
type input "Create Schedule"
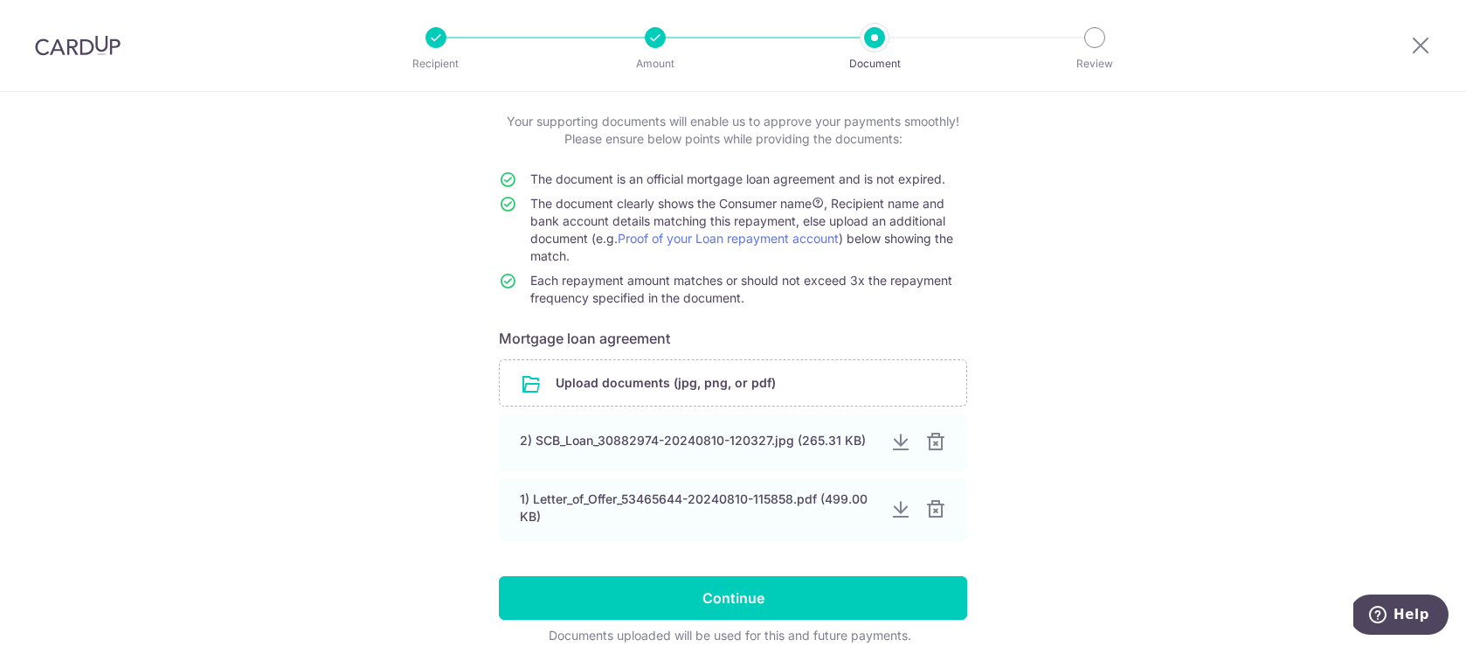
scroll to position [174, 0]
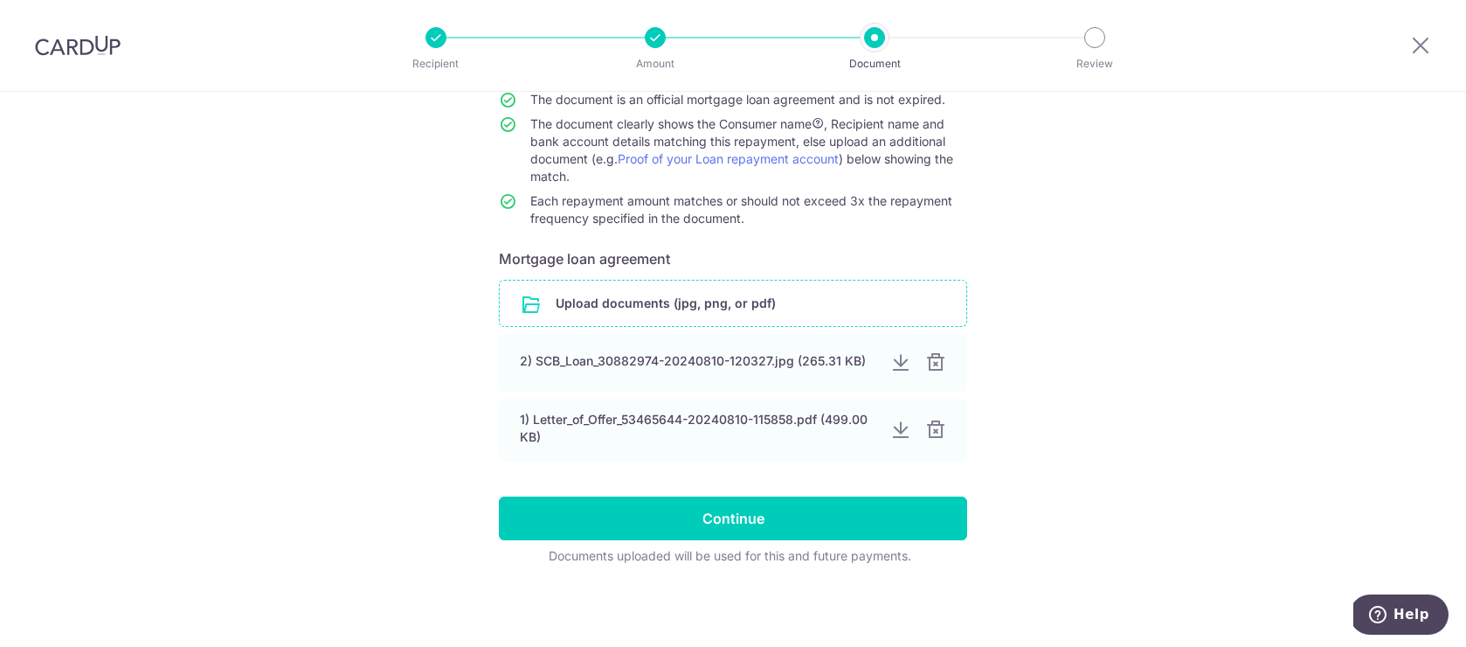
click at [728, 305] on input "file" at bounding box center [733, 303] width 467 height 45
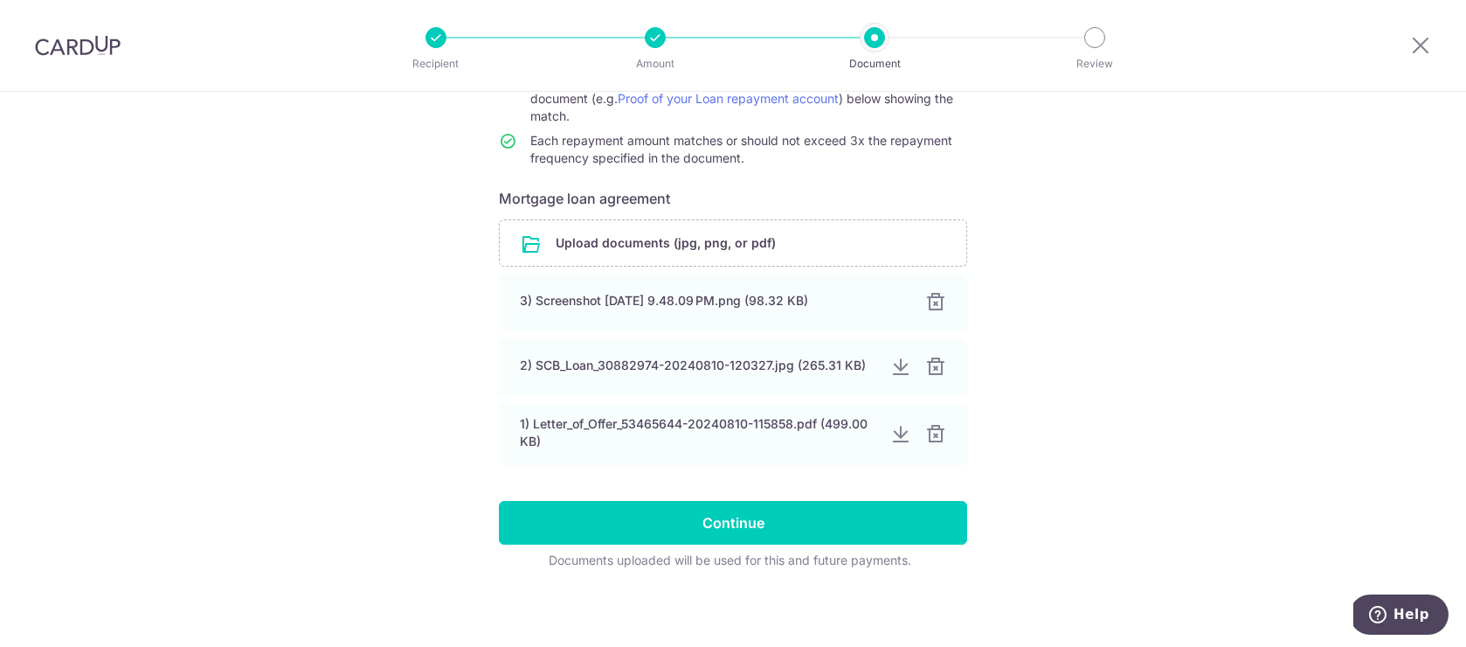
scroll to position [239, 0]
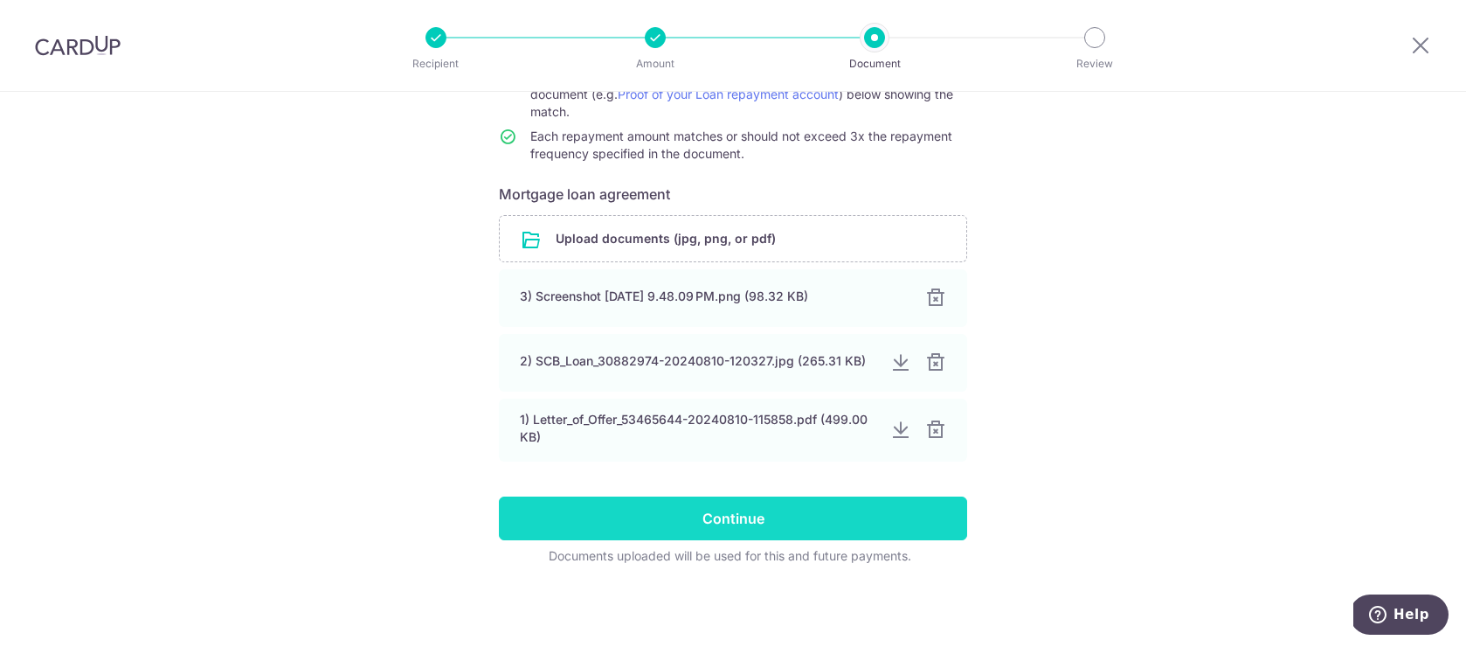
click at [808, 510] on input "Continue" at bounding box center [733, 518] width 468 height 44
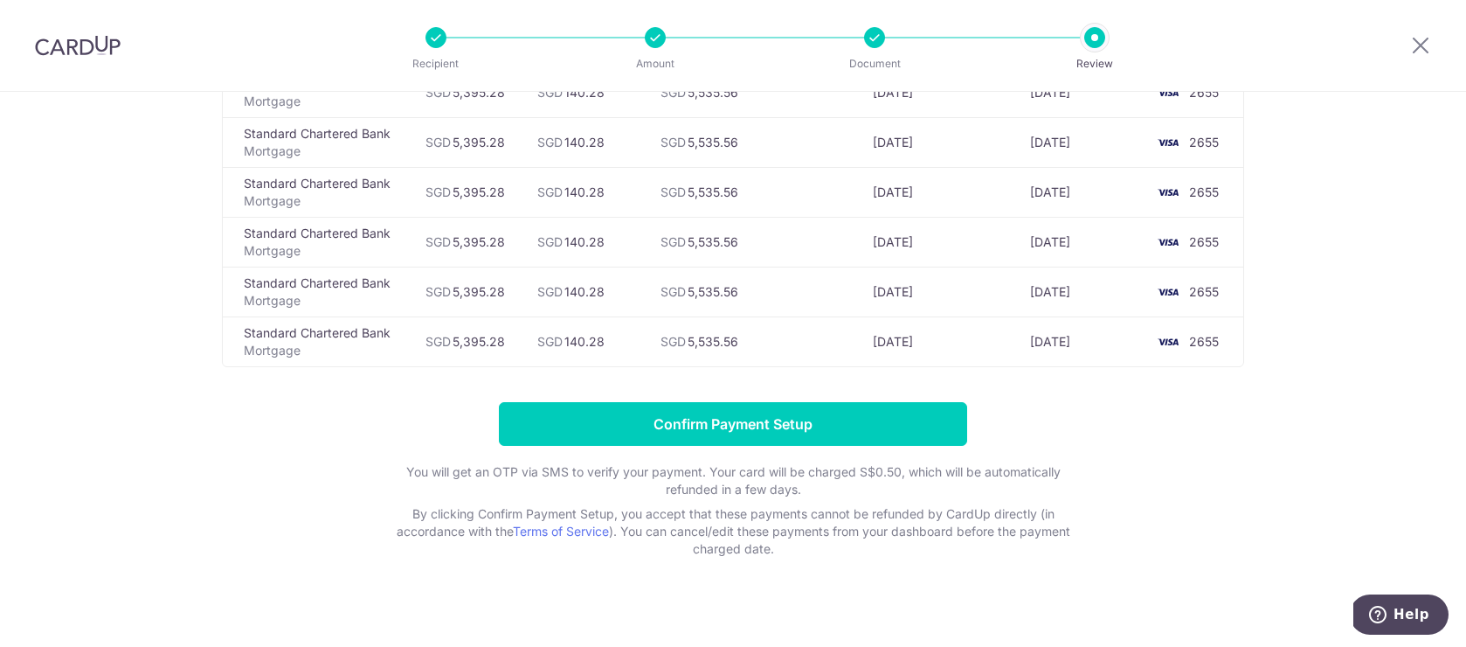
scroll to position [5248, 0]
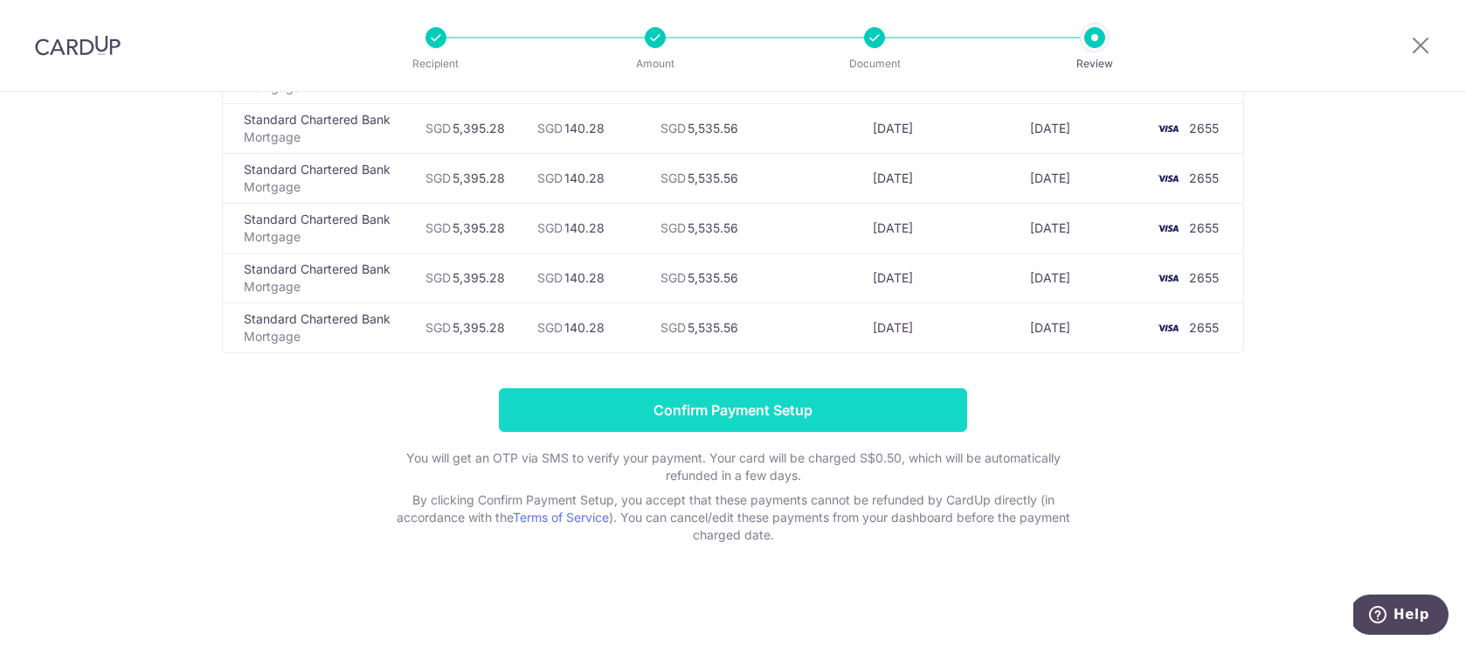
click at [780, 419] on input "Confirm Payment Setup" at bounding box center [733, 410] width 468 height 44
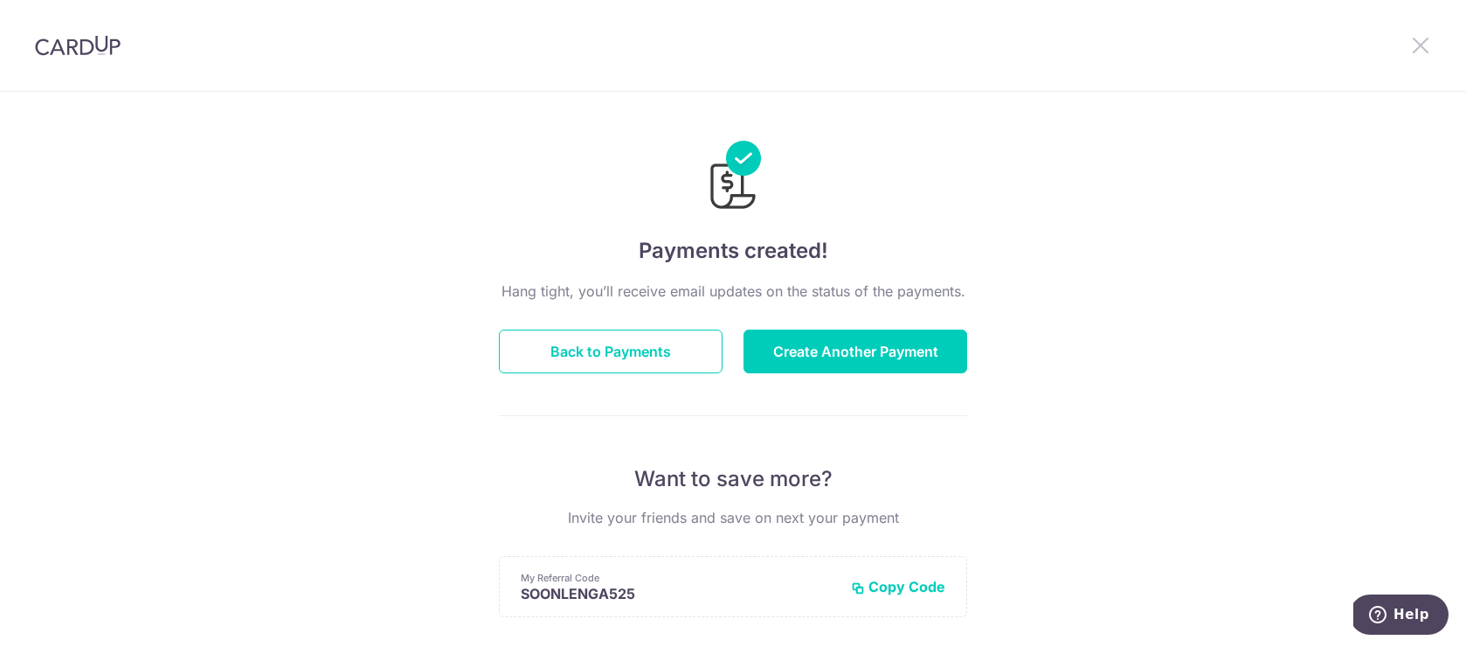
click at [1417, 45] on icon at bounding box center [1420, 45] width 21 height 22
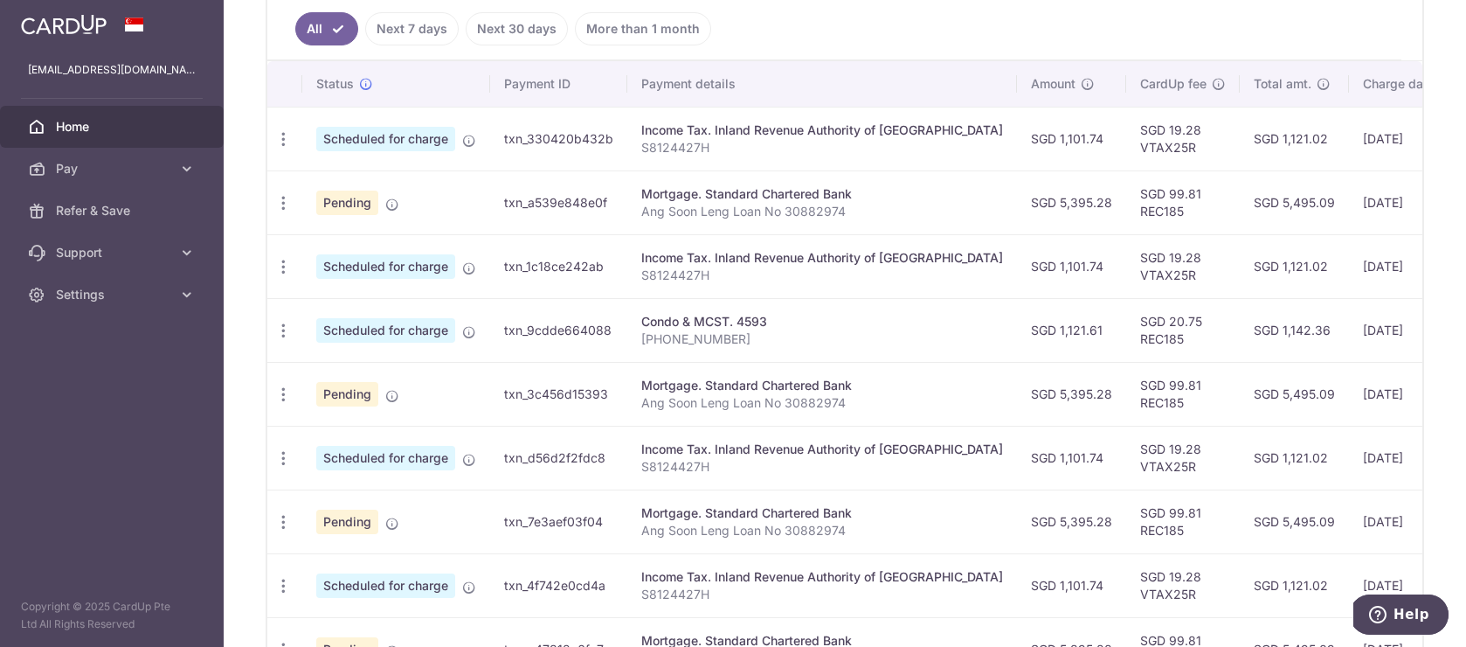
scroll to position [461, 0]
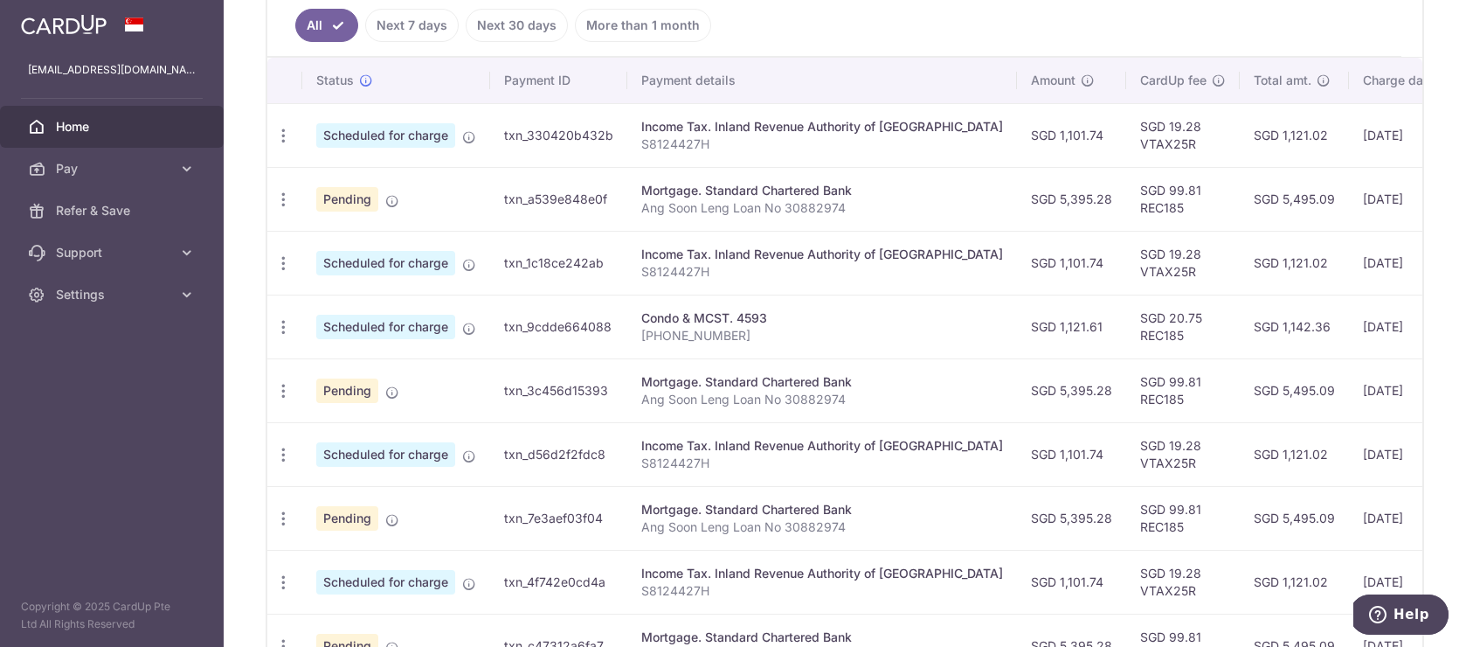
drag, startPoint x: 998, startPoint y: 199, endPoint x: 1044, endPoint y: 197, distance: 46.3
click at [1044, 197] on td "SGD 5,395.28" at bounding box center [1071, 199] width 109 height 64
copy td "5,395.28"
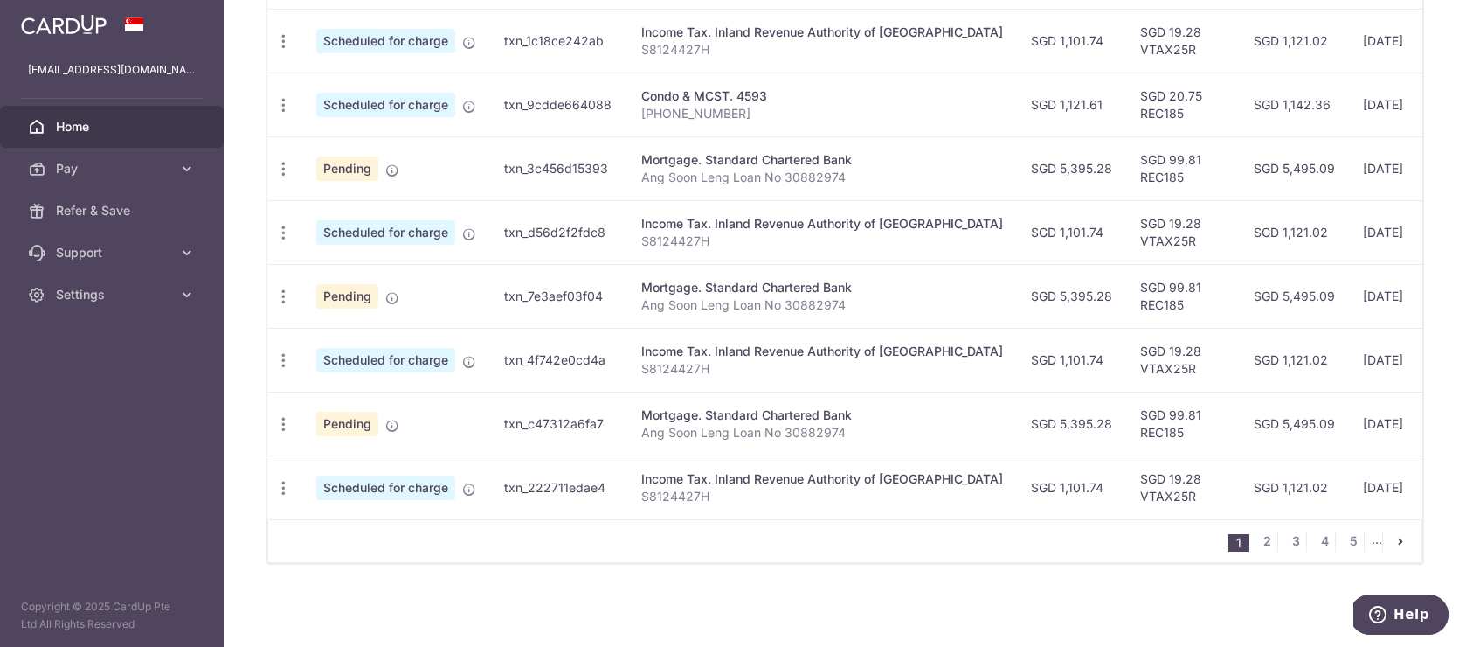
scroll to position [693, 0]
click at [1259, 540] on link "2" at bounding box center [1267, 540] width 21 height 21
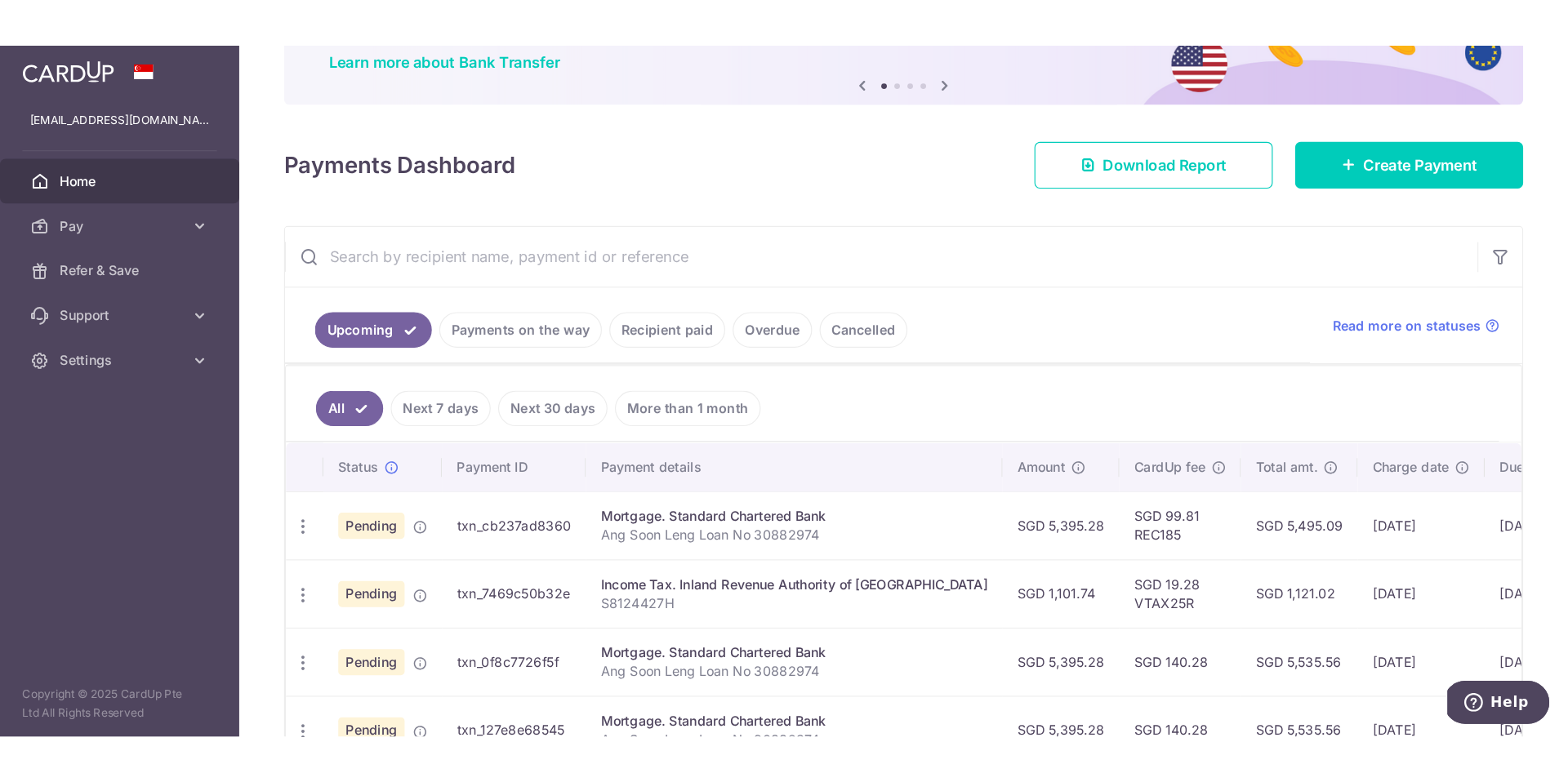
scroll to position [146, 0]
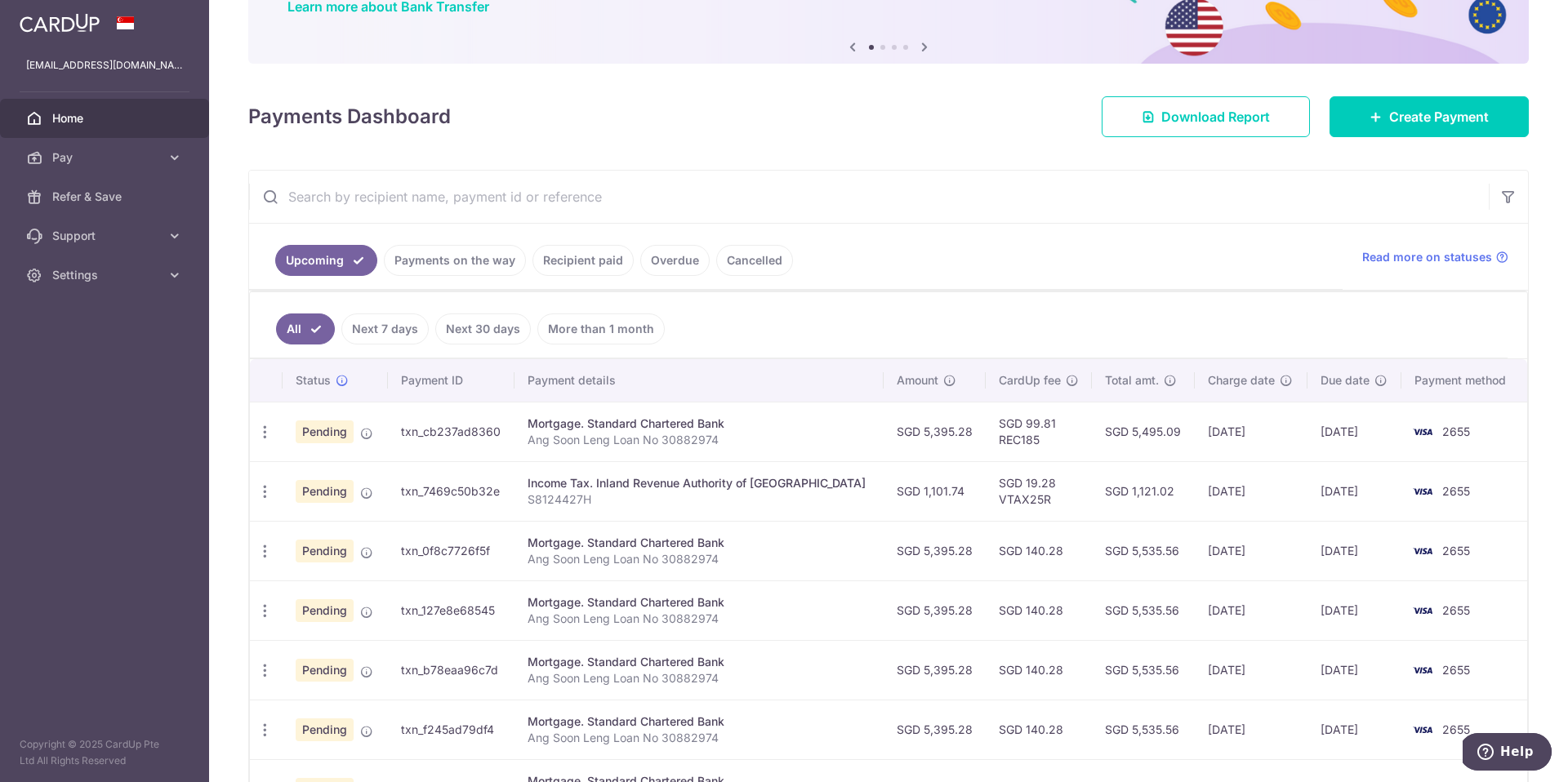
click at [146, 110] on span "Home" at bounding box center [106, 118] width 107 height 16
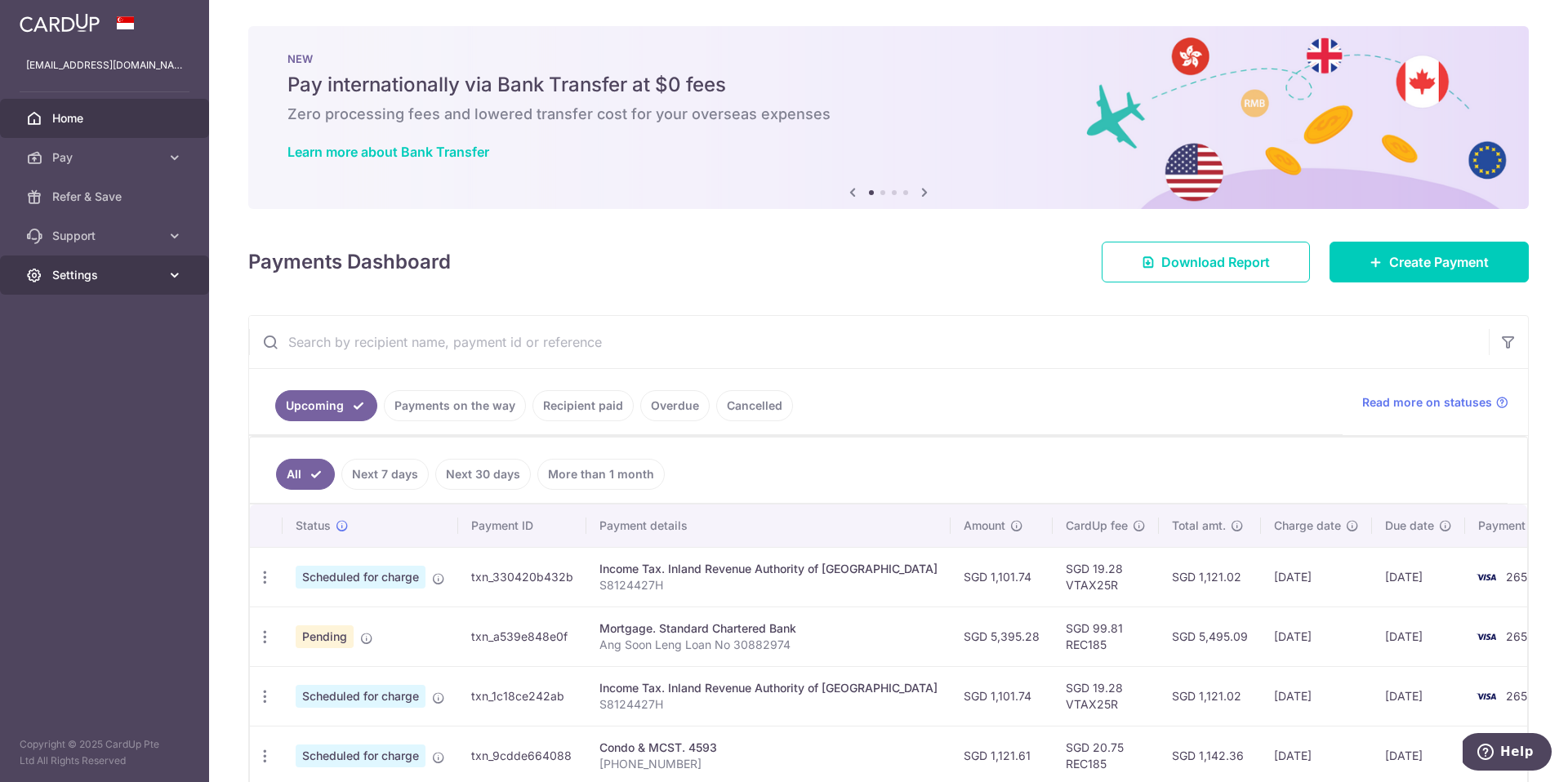
click at [186, 276] on link "Settings" at bounding box center [105, 276] width 209 height 39
click at [93, 358] on span "Logout" at bounding box center [106, 353] width 107 height 16
